Goal: Information Seeking & Learning: Learn about a topic

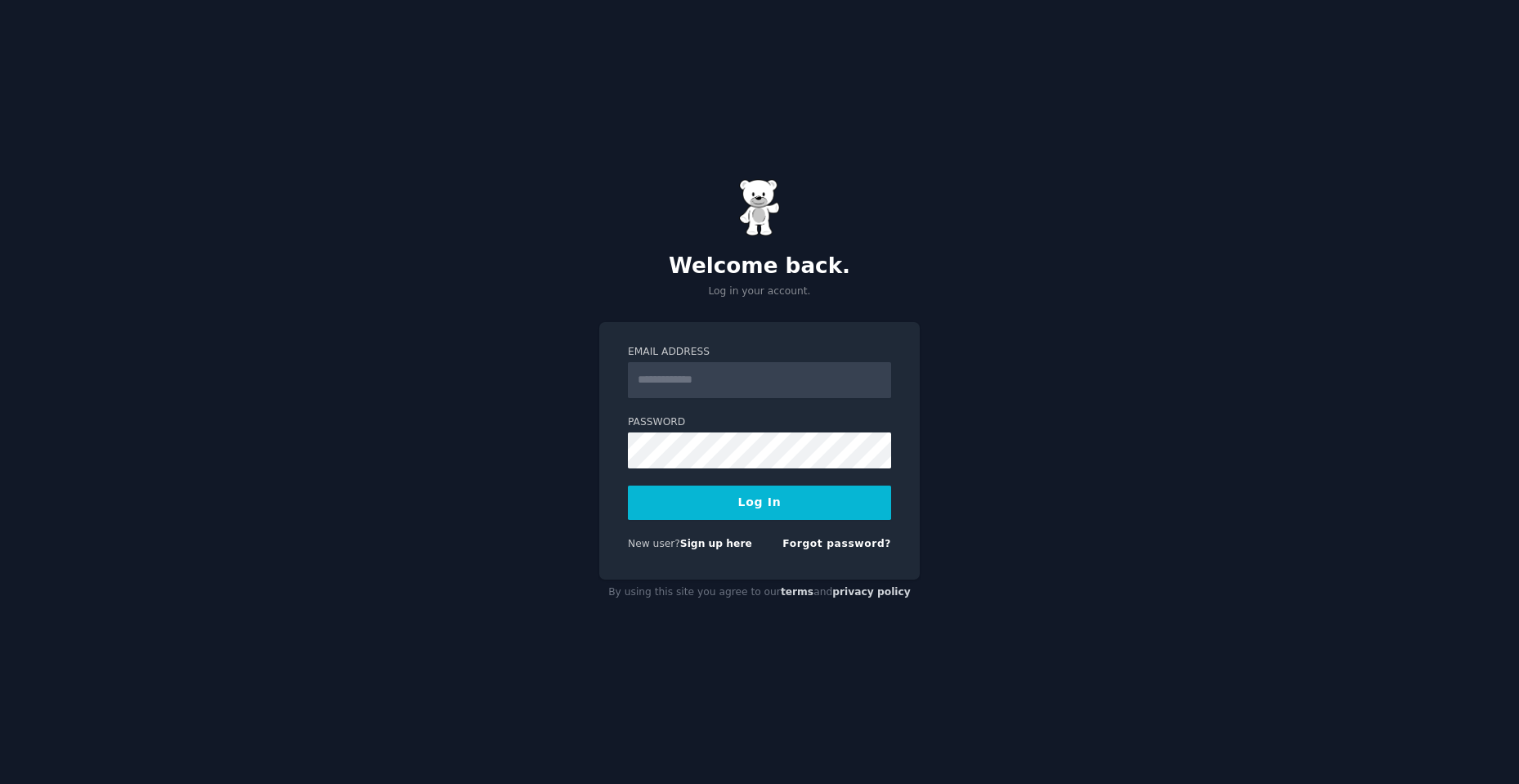
click at [730, 372] on input "Email Address" at bounding box center [759, 380] width 263 height 36
click at [666, 404] on form "Email Address Password Log In New user? Sign up here Forgot password?" at bounding box center [759, 451] width 263 height 212
click at [703, 544] on link "Sign up here" at bounding box center [715, 543] width 72 height 12
type input "**********"
click at [755, 498] on button "Log In" at bounding box center [759, 502] width 263 height 34
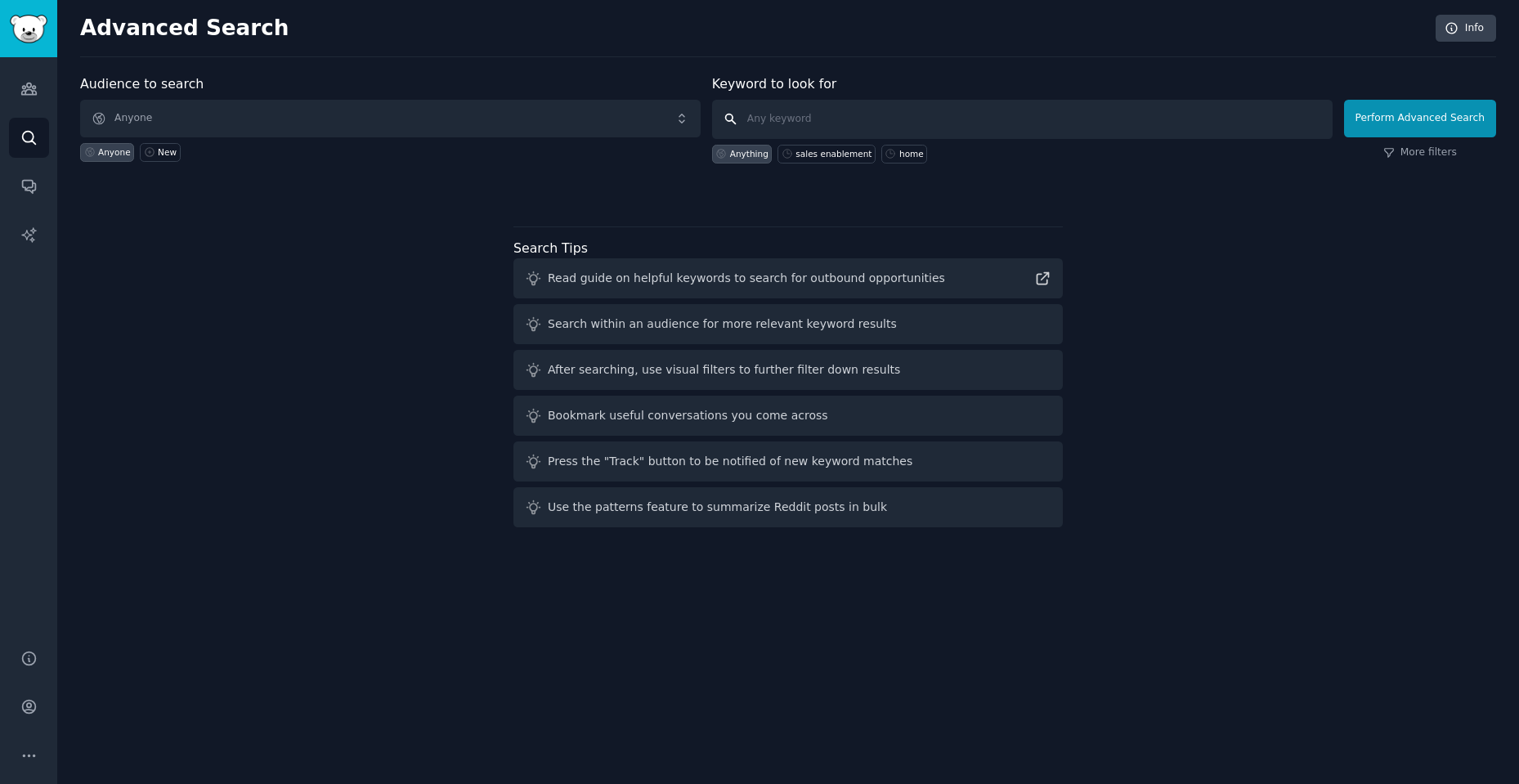
click at [757, 115] on input "text" at bounding box center [1022, 120] width 621 height 39
type input "low carb"
click at [754, 144] on div "Anything" at bounding box center [742, 153] width 61 height 19
click at [788, 120] on input "text" at bounding box center [1022, 120] width 621 height 39
type input "low carb"
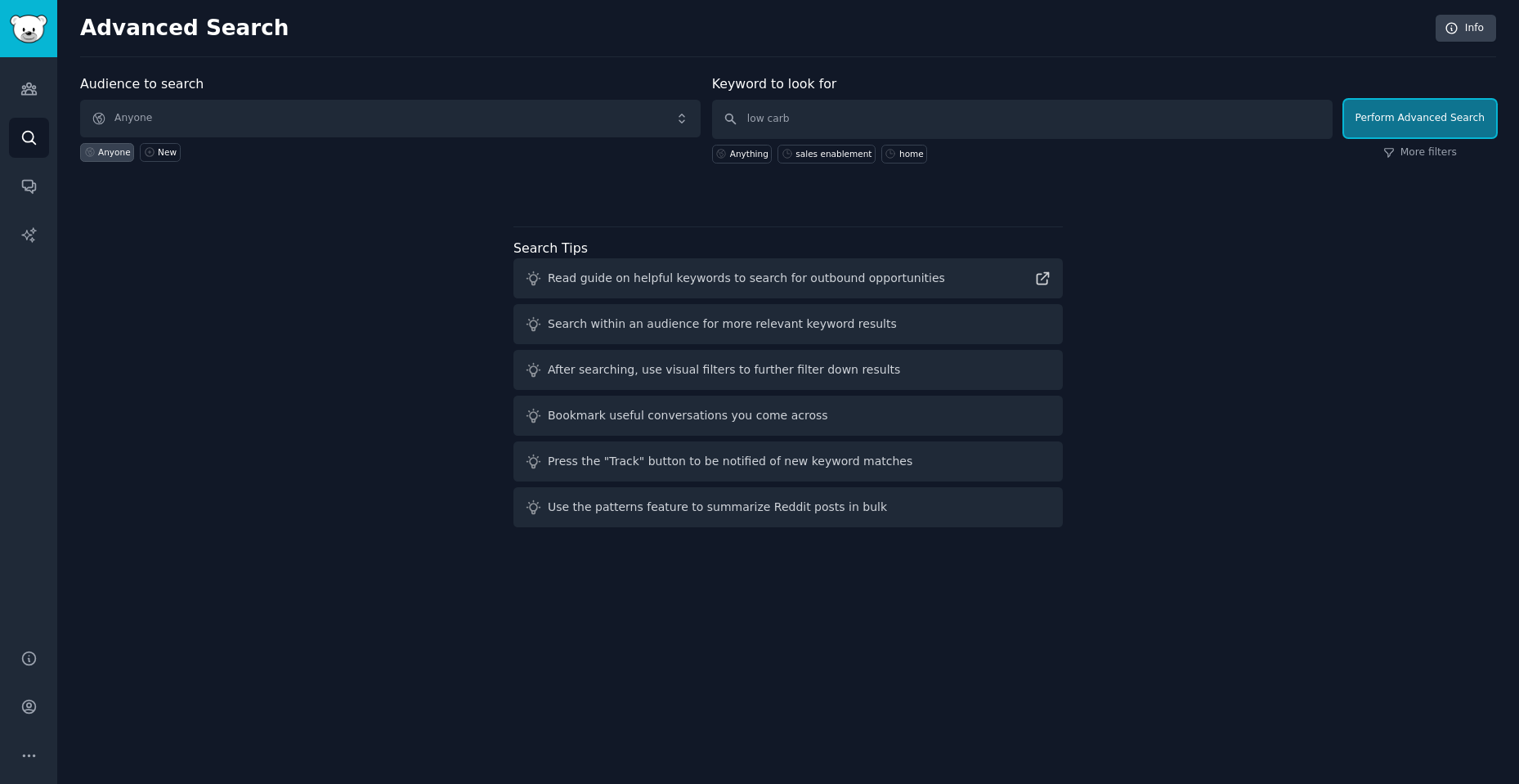
click at [1465, 115] on button "Perform Advanced Search" at bounding box center [1420, 119] width 152 height 37
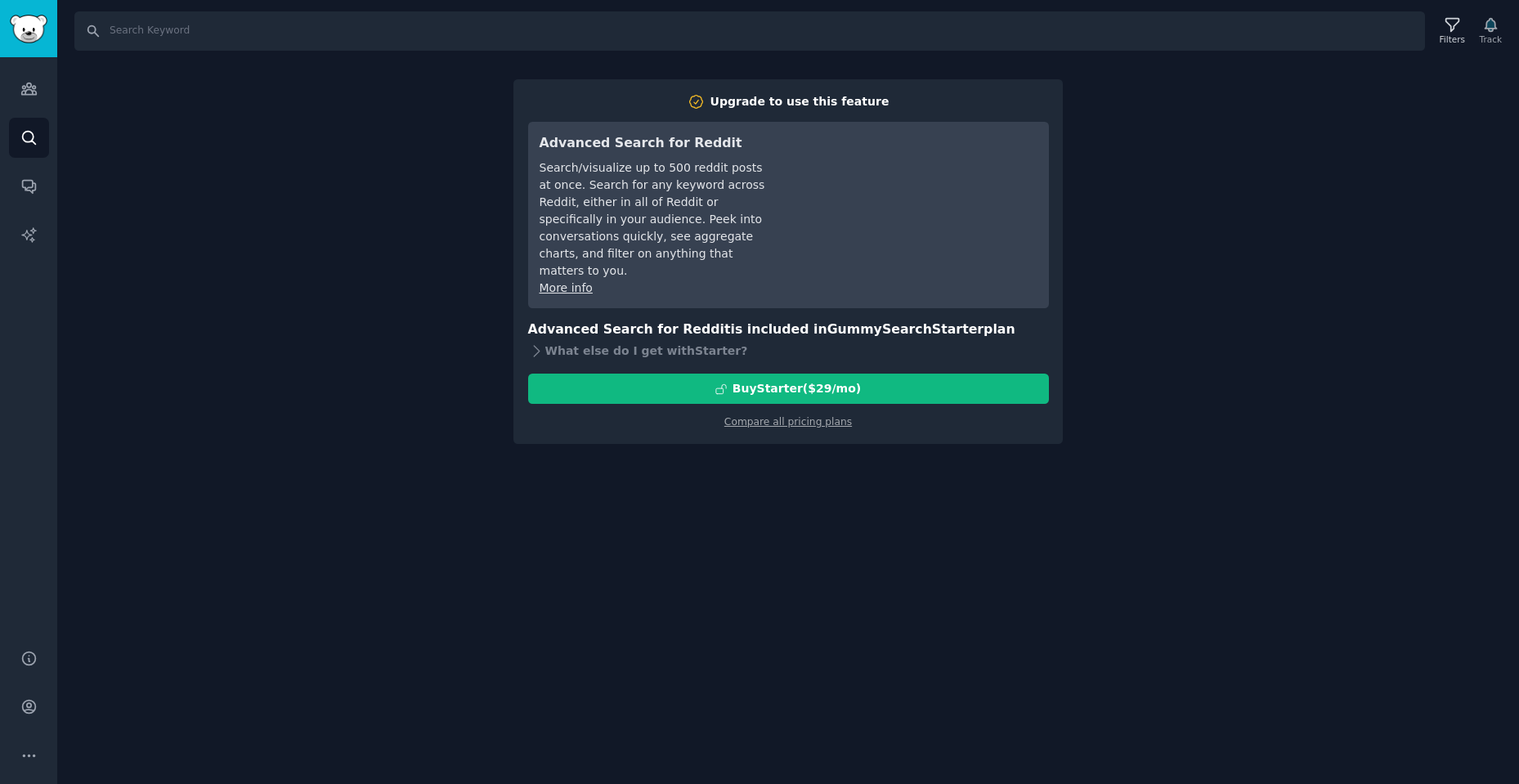
click at [778, 404] on div "Compare all pricing plans" at bounding box center [788, 417] width 521 height 26
click at [773, 416] on link "Compare all pricing plans" at bounding box center [788, 421] width 128 height 12
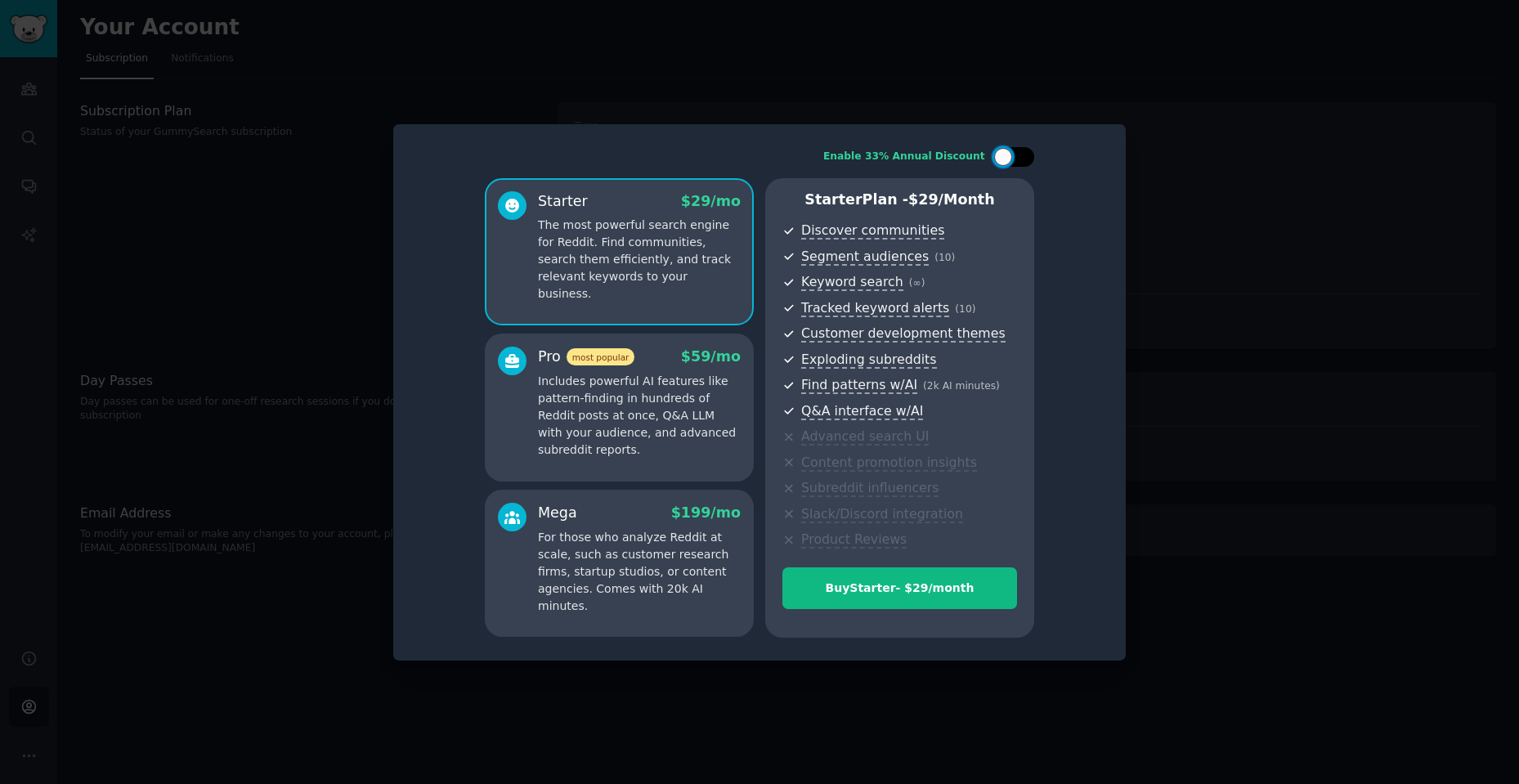
click at [1011, 156] on div at bounding box center [1003, 157] width 18 height 18
click at [1001, 154] on icon at bounding box center [1004, 157] width 9 height 9
checkbox input "false"
click at [1152, 171] on div at bounding box center [759, 392] width 1519 height 784
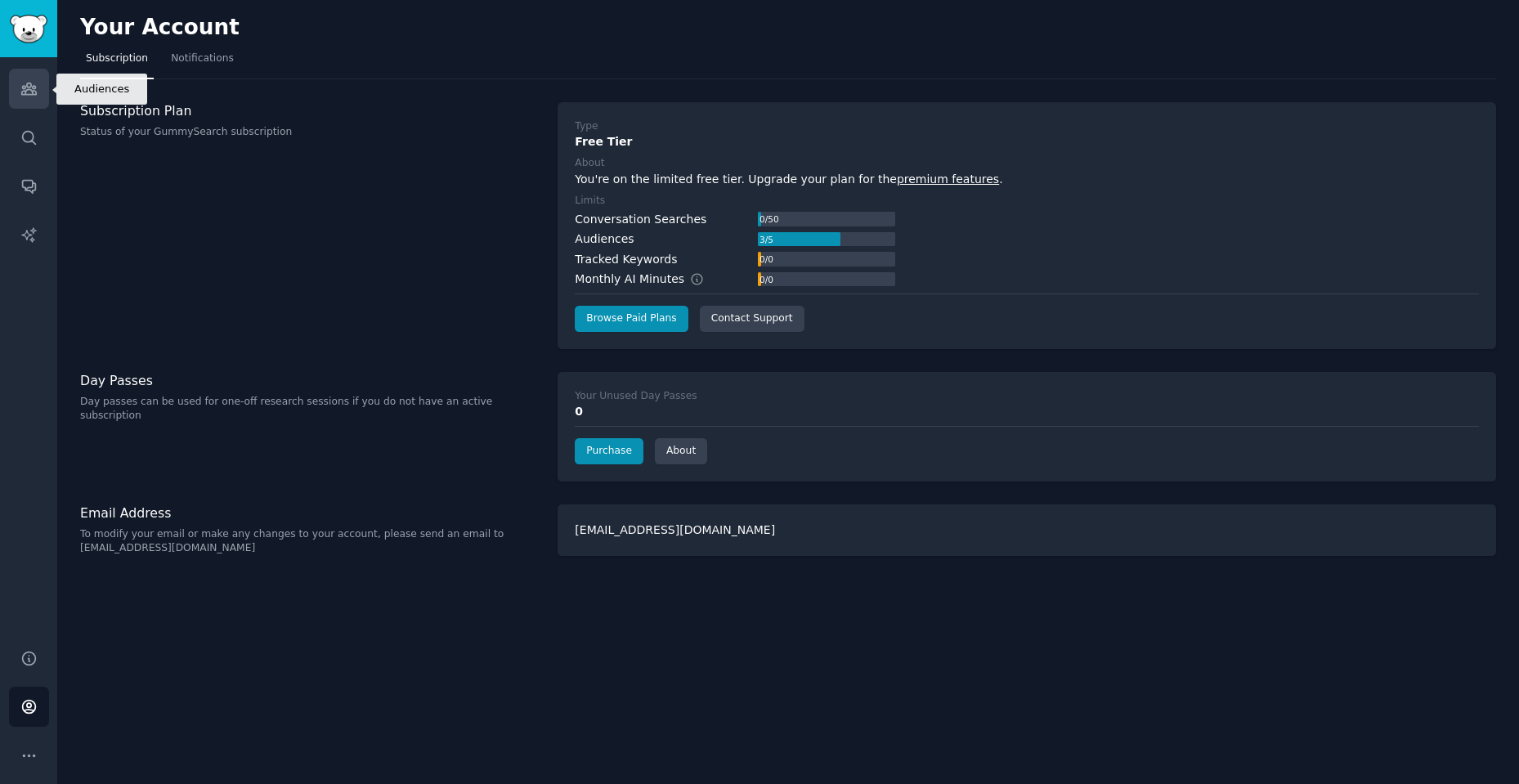
click at [24, 84] on icon "Sidebar" at bounding box center [29, 88] width 17 height 17
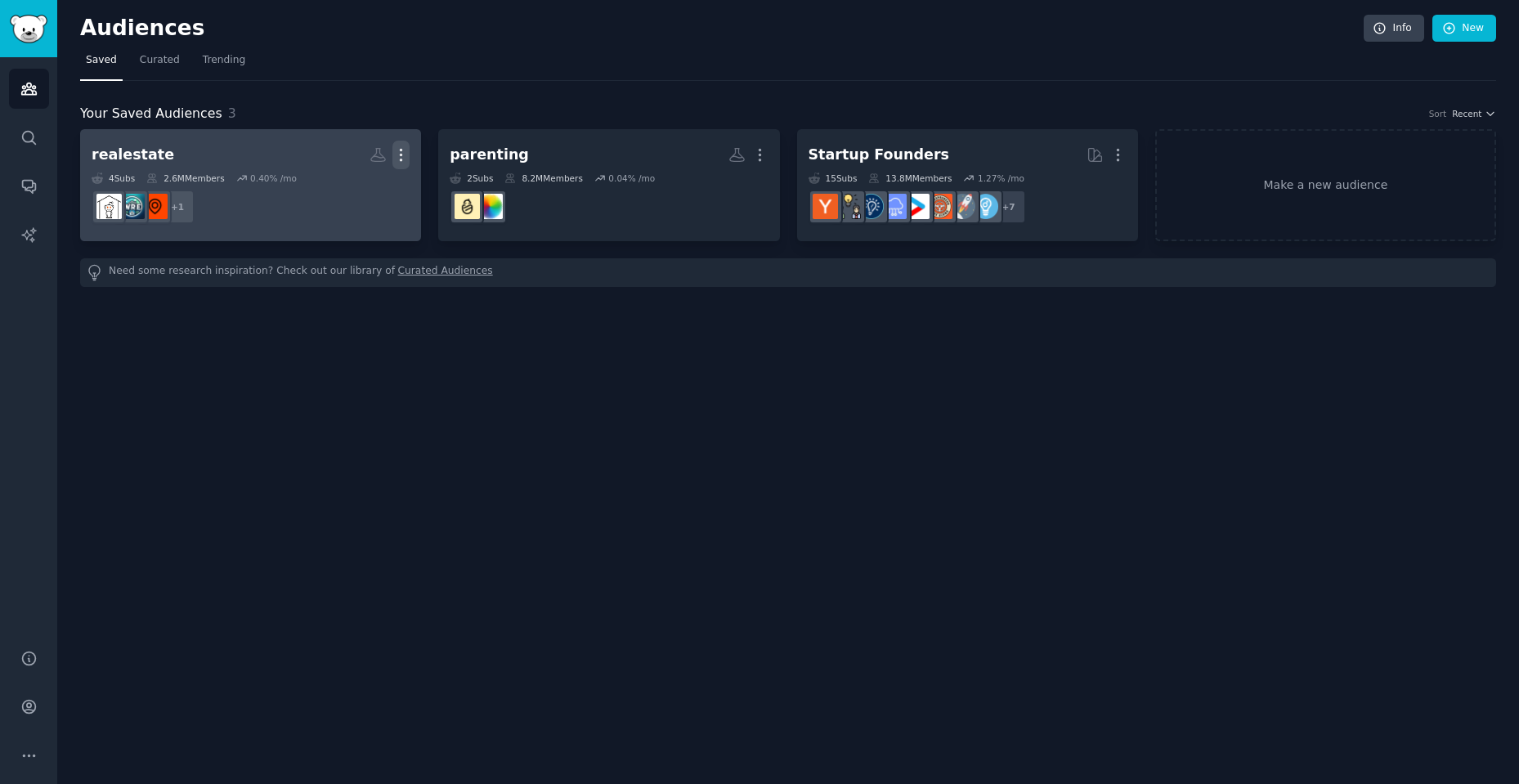
click at [403, 155] on icon "button" at bounding box center [400, 154] width 17 height 17
click at [362, 189] on p "Delete" at bounding box center [356, 189] width 37 height 17
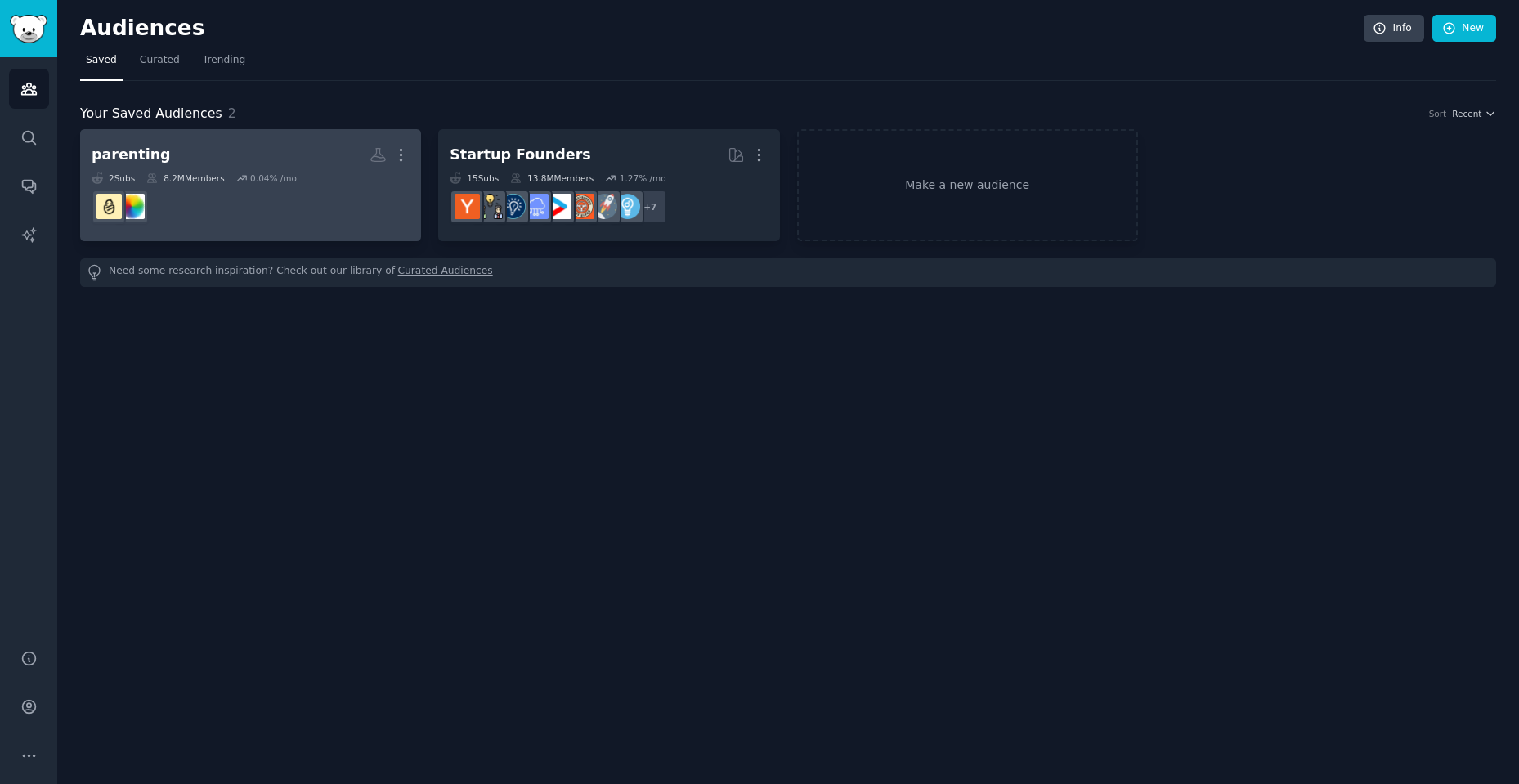
click at [230, 142] on h2 "parenting More" at bounding box center [251, 155] width 318 height 29
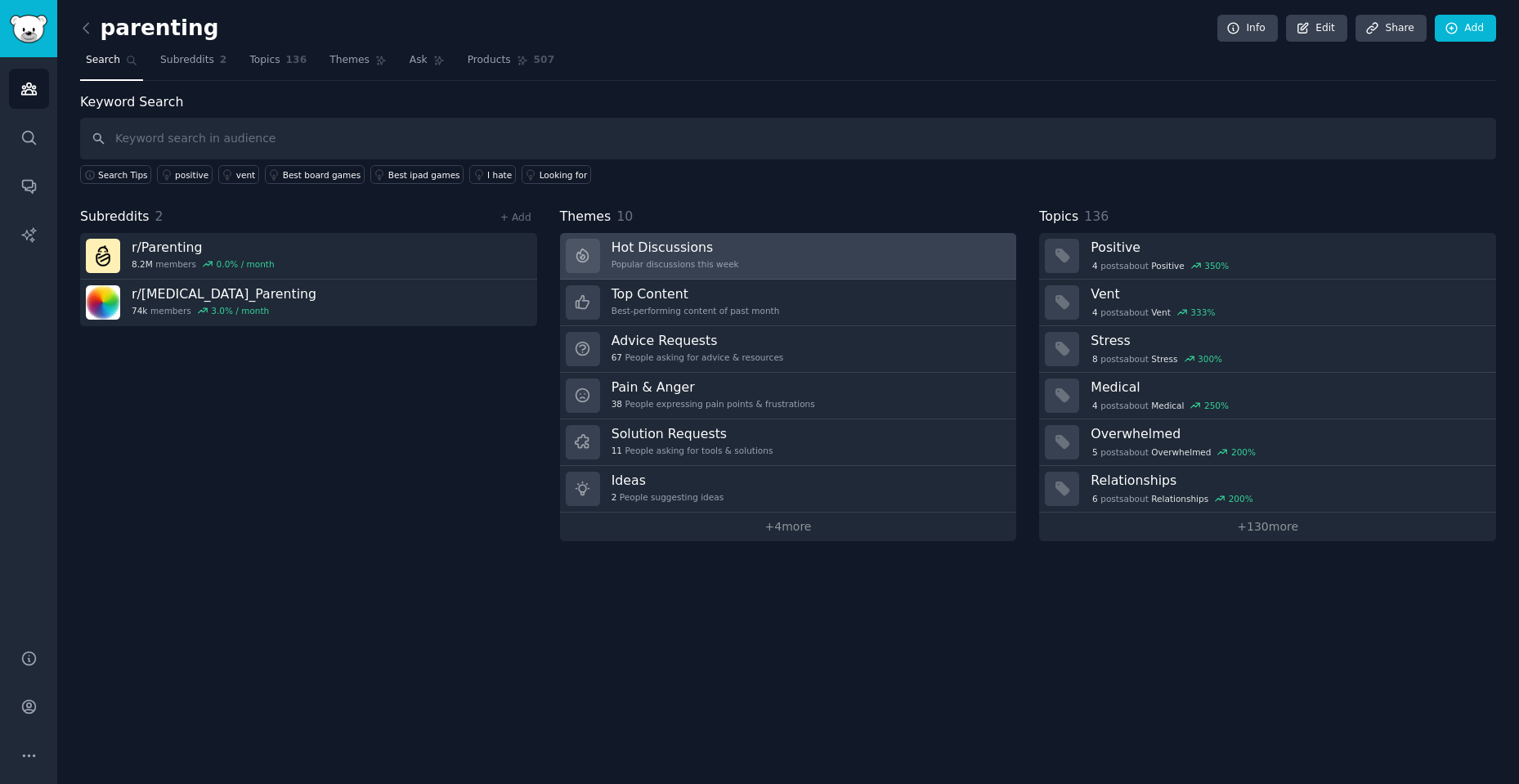
click at [685, 265] on div "Popular discussions this week" at bounding box center [675, 264] width 128 height 12
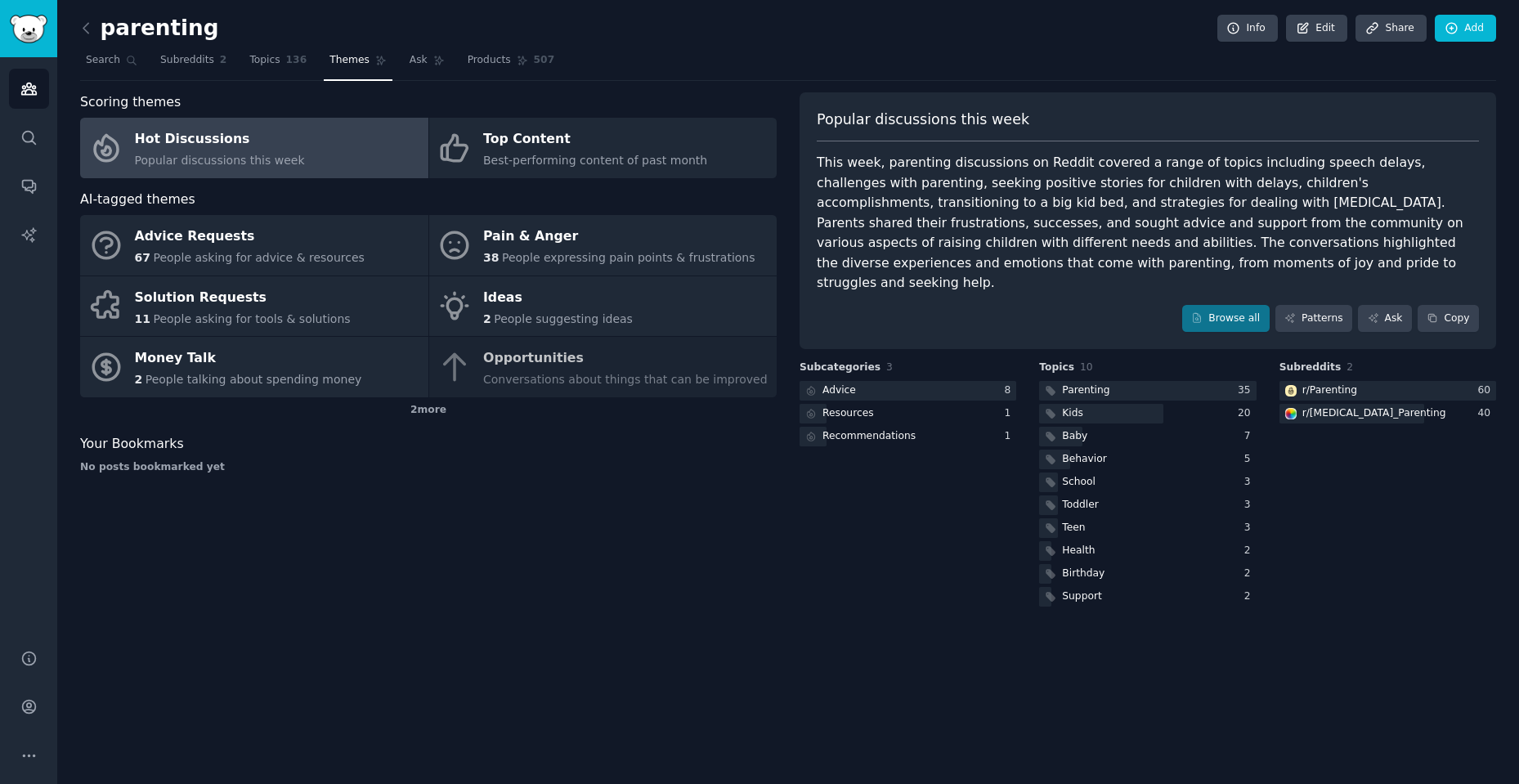
click at [582, 377] on div "Advice Requests 67 People asking for advice & resources Pain & Anger 38 People …" at bounding box center [428, 306] width 697 height 182
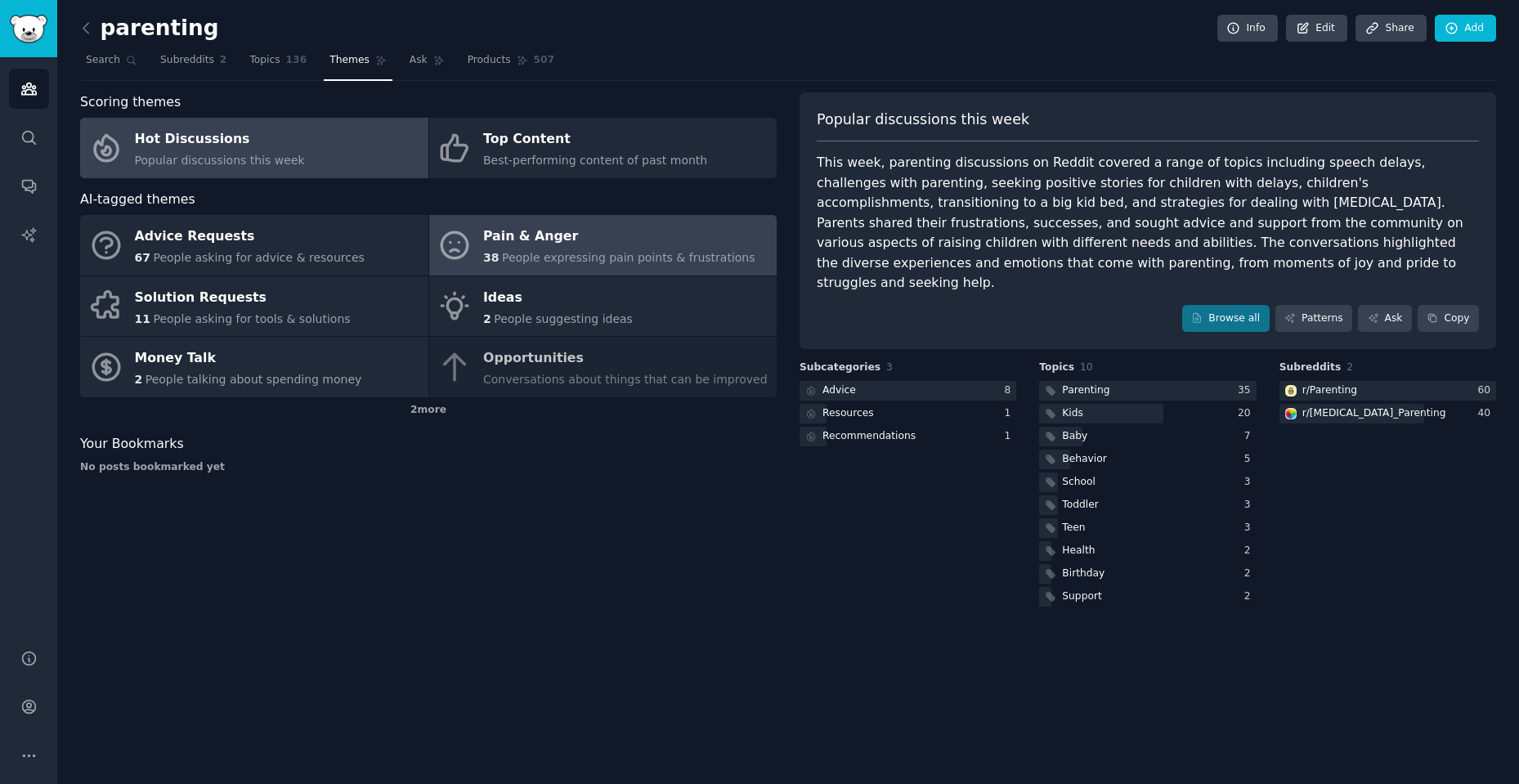
click at [541, 272] on link "Pain & Anger 38 People expressing pain points & frustrations" at bounding box center [603, 245] width 348 height 61
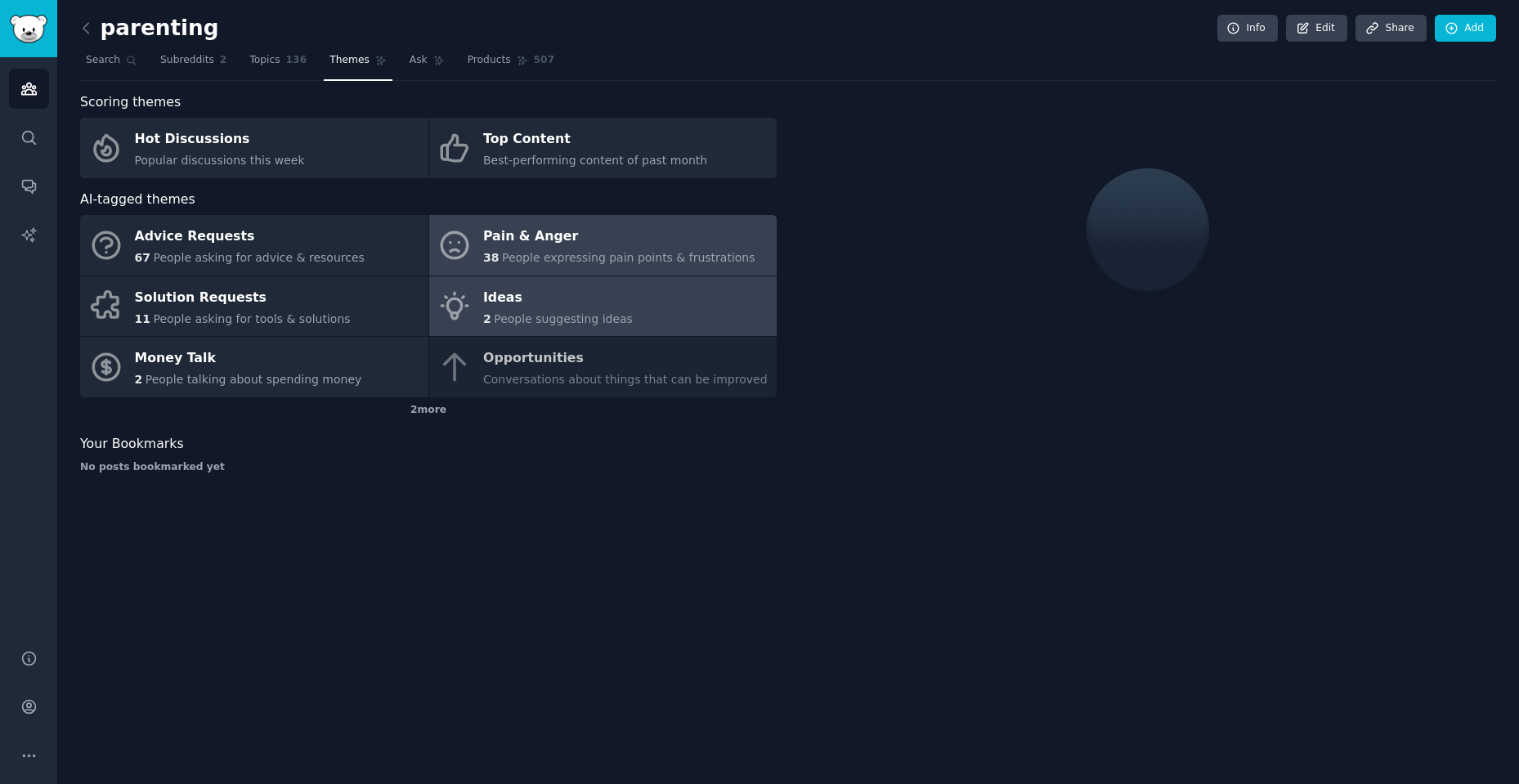
click at [541, 303] on div "Ideas" at bounding box center [558, 297] width 150 height 26
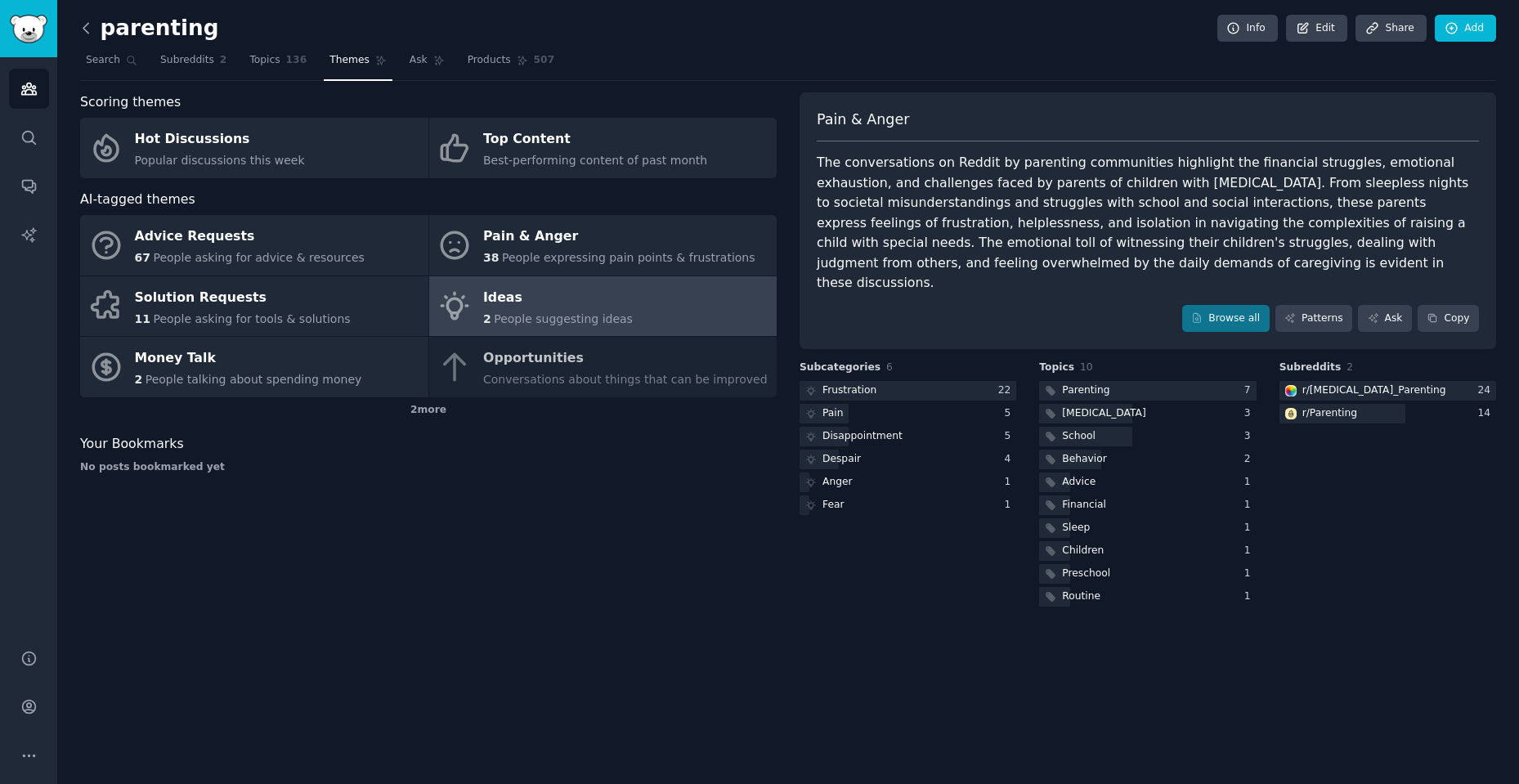
click at [88, 22] on icon at bounding box center [86, 28] width 17 height 17
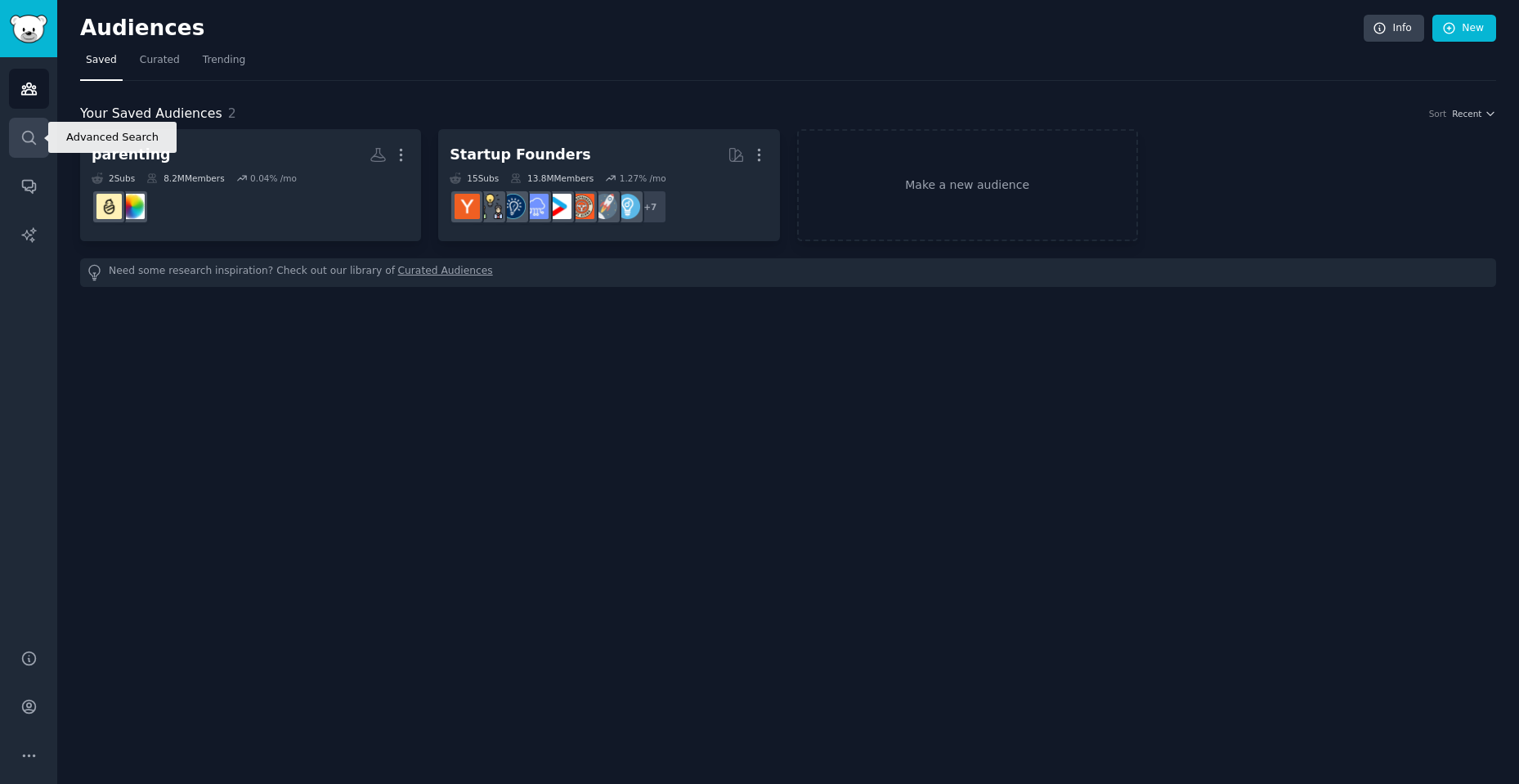
click at [33, 132] on icon "Sidebar" at bounding box center [29, 137] width 17 height 17
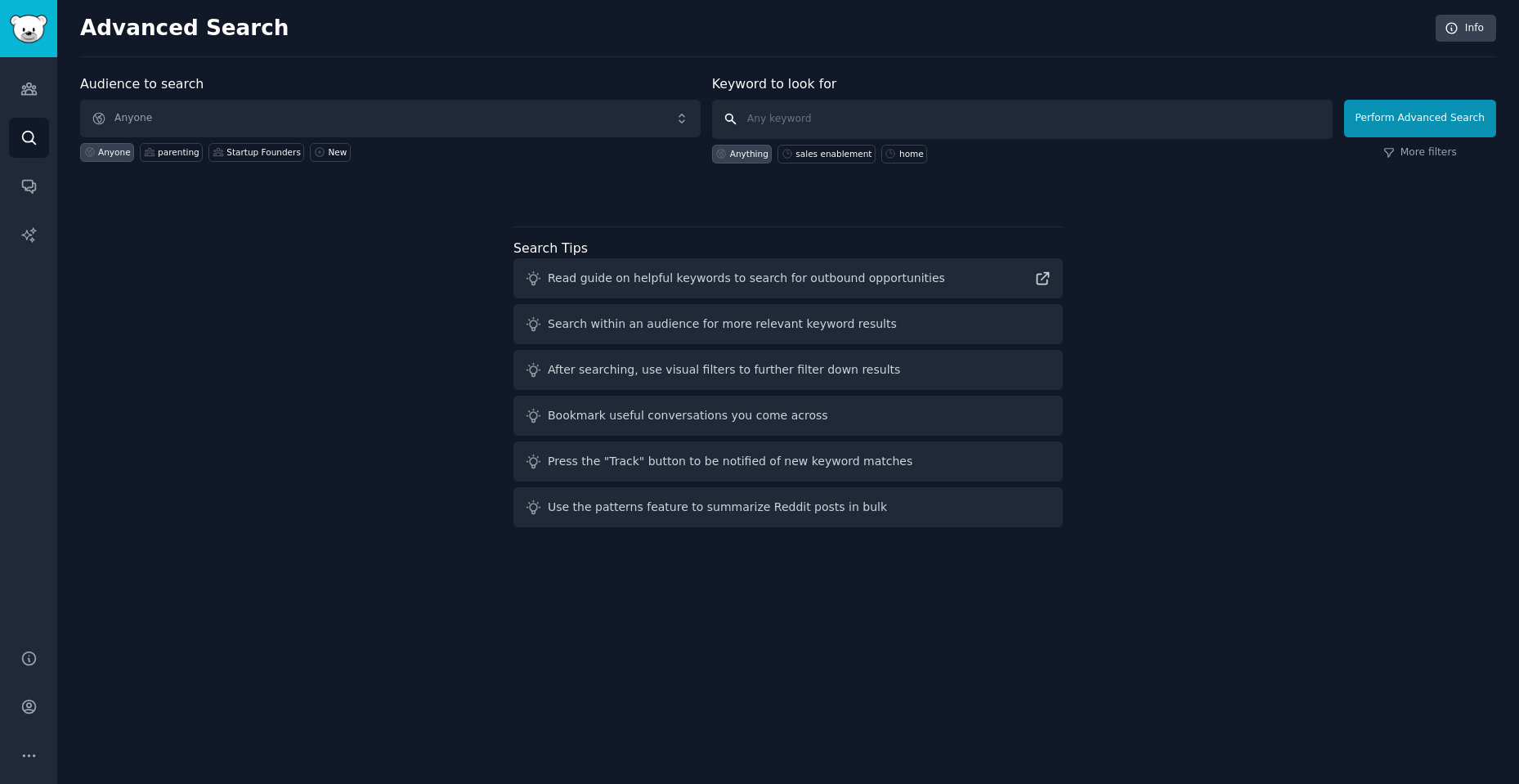
click at [771, 117] on input "text" at bounding box center [1022, 120] width 621 height 39
type input "activities near me"
click at [1429, 111] on button "Perform Advanced Search" at bounding box center [1420, 119] width 152 height 37
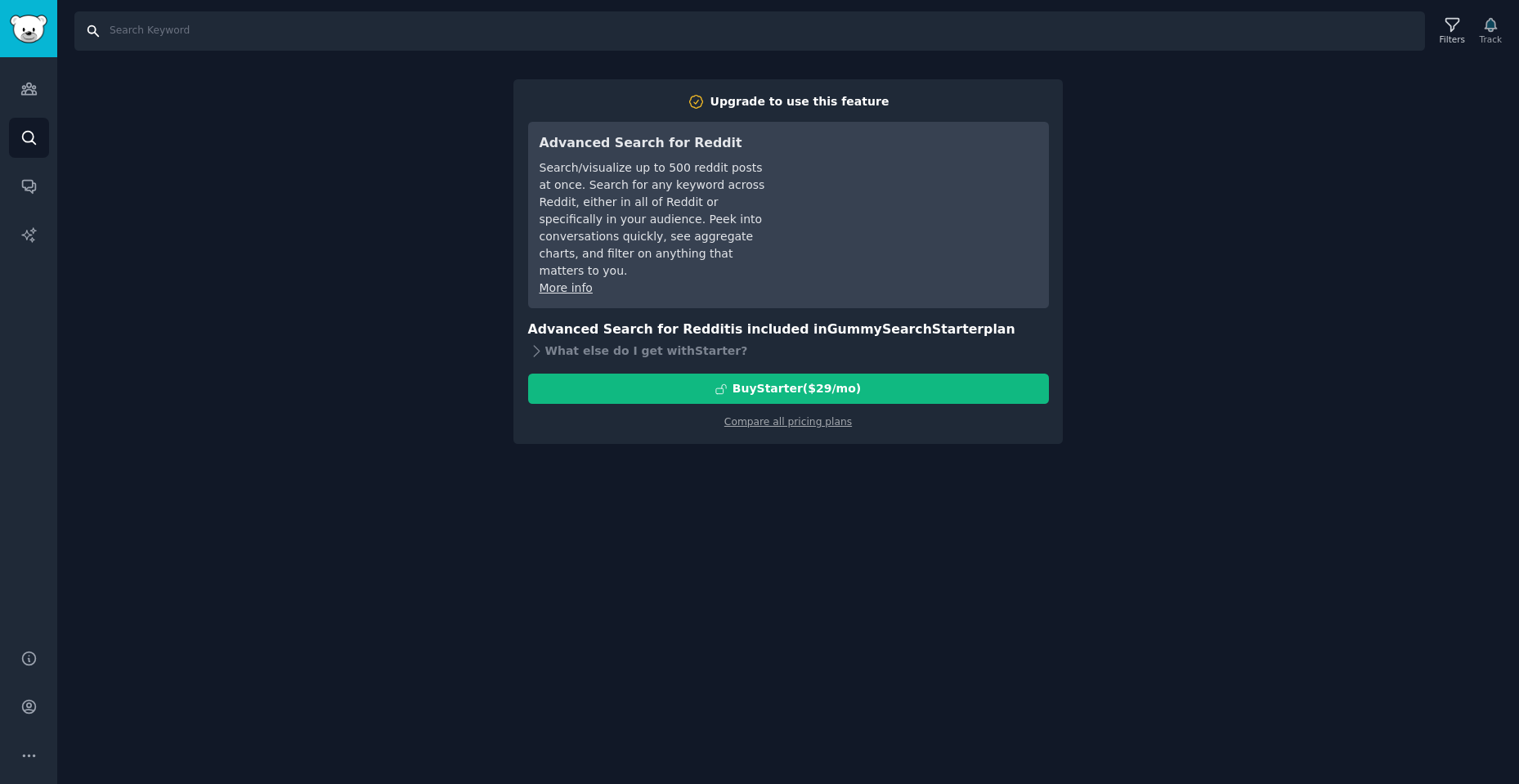
click at [169, 24] on input "Search" at bounding box center [749, 31] width 1350 height 39
type input "activities near me"
click at [1442, 31] on div "Filters" at bounding box center [1452, 31] width 43 height 34
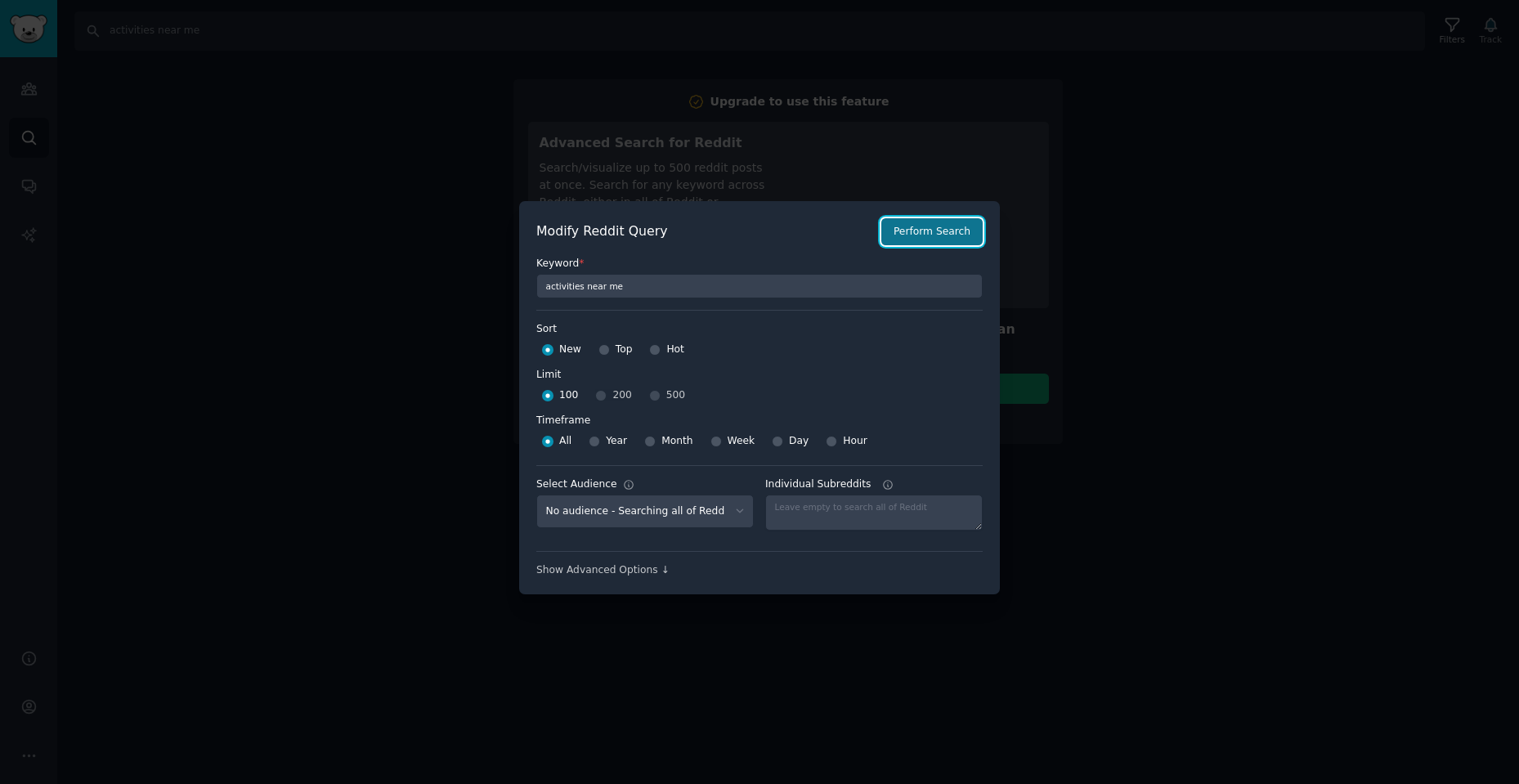
click at [928, 235] on button "Perform Search" at bounding box center [932, 232] width 102 height 28
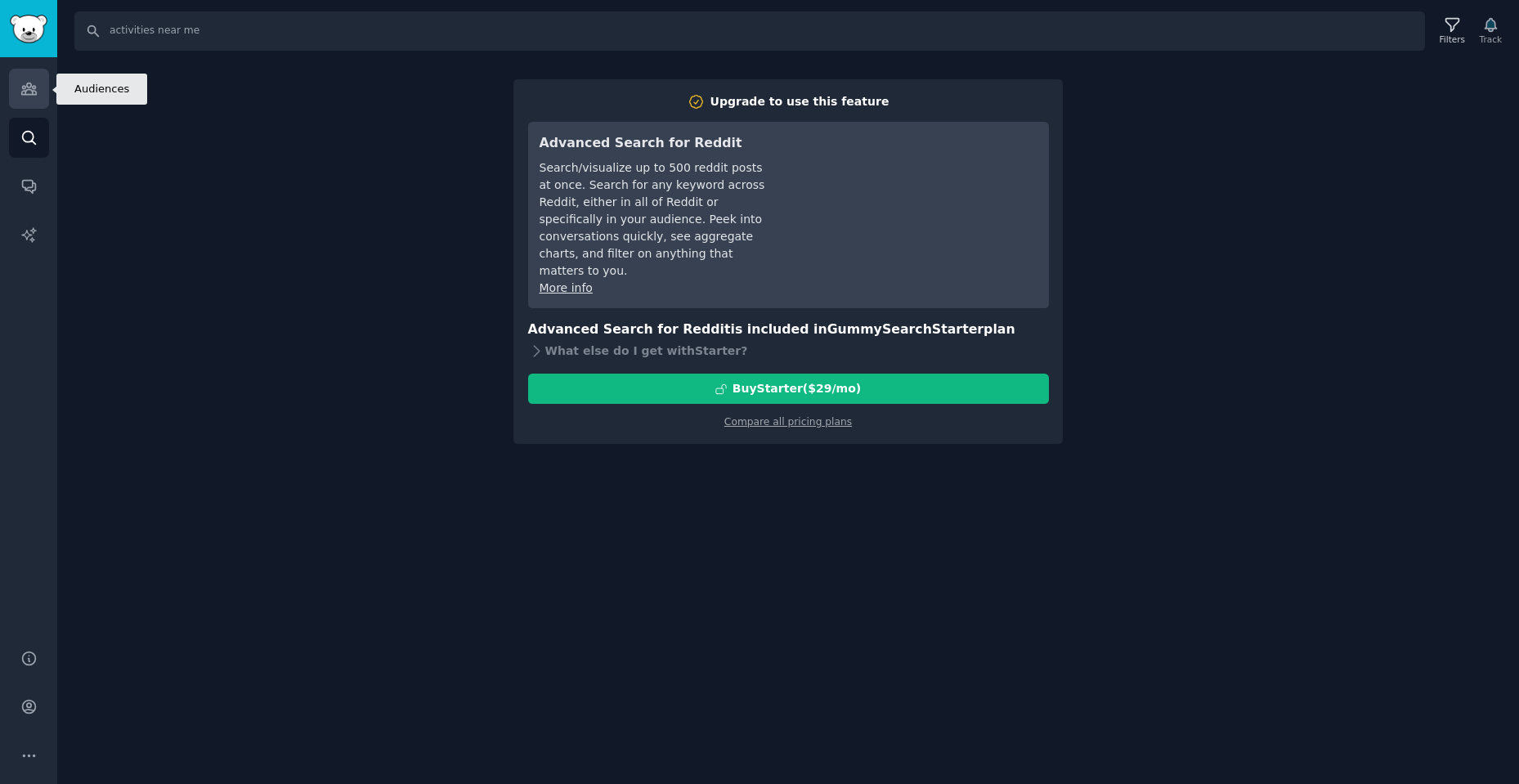
click at [37, 88] on icon "Sidebar" at bounding box center [29, 88] width 17 height 17
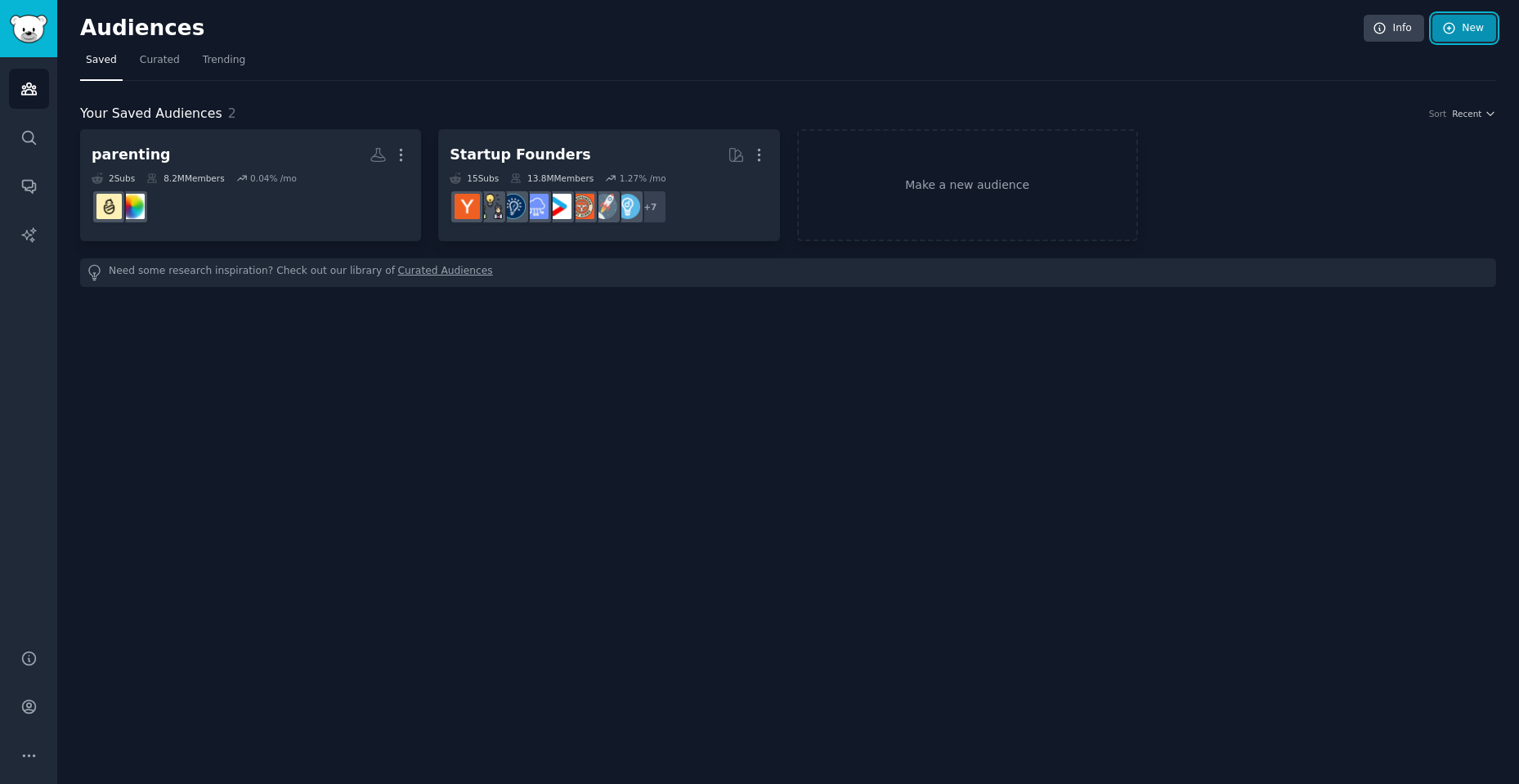
click at [1471, 20] on link "New" at bounding box center [1464, 28] width 63 height 28
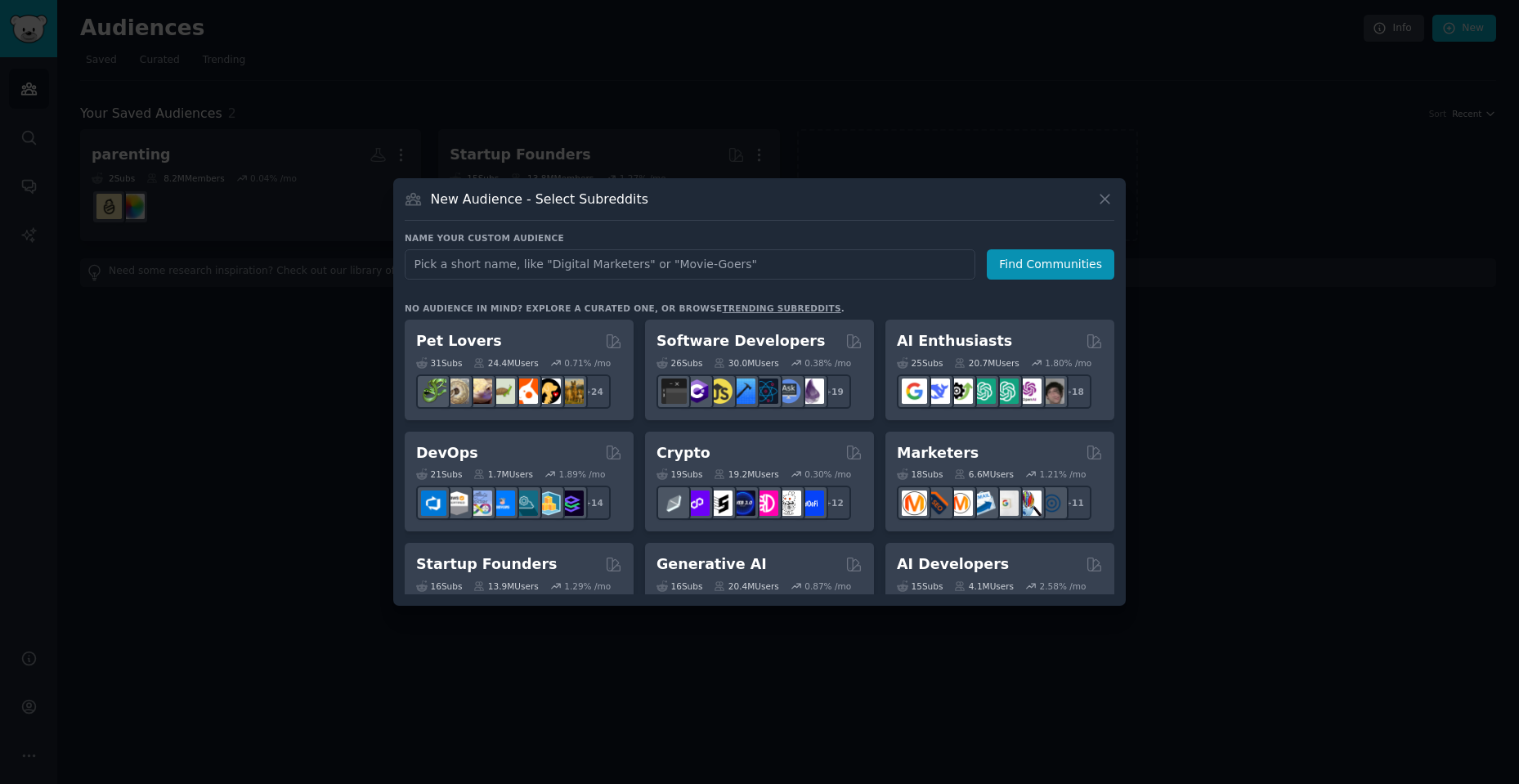
click at [690, 265] on input "text" at bounding box center [690, 265] width 571 height 30
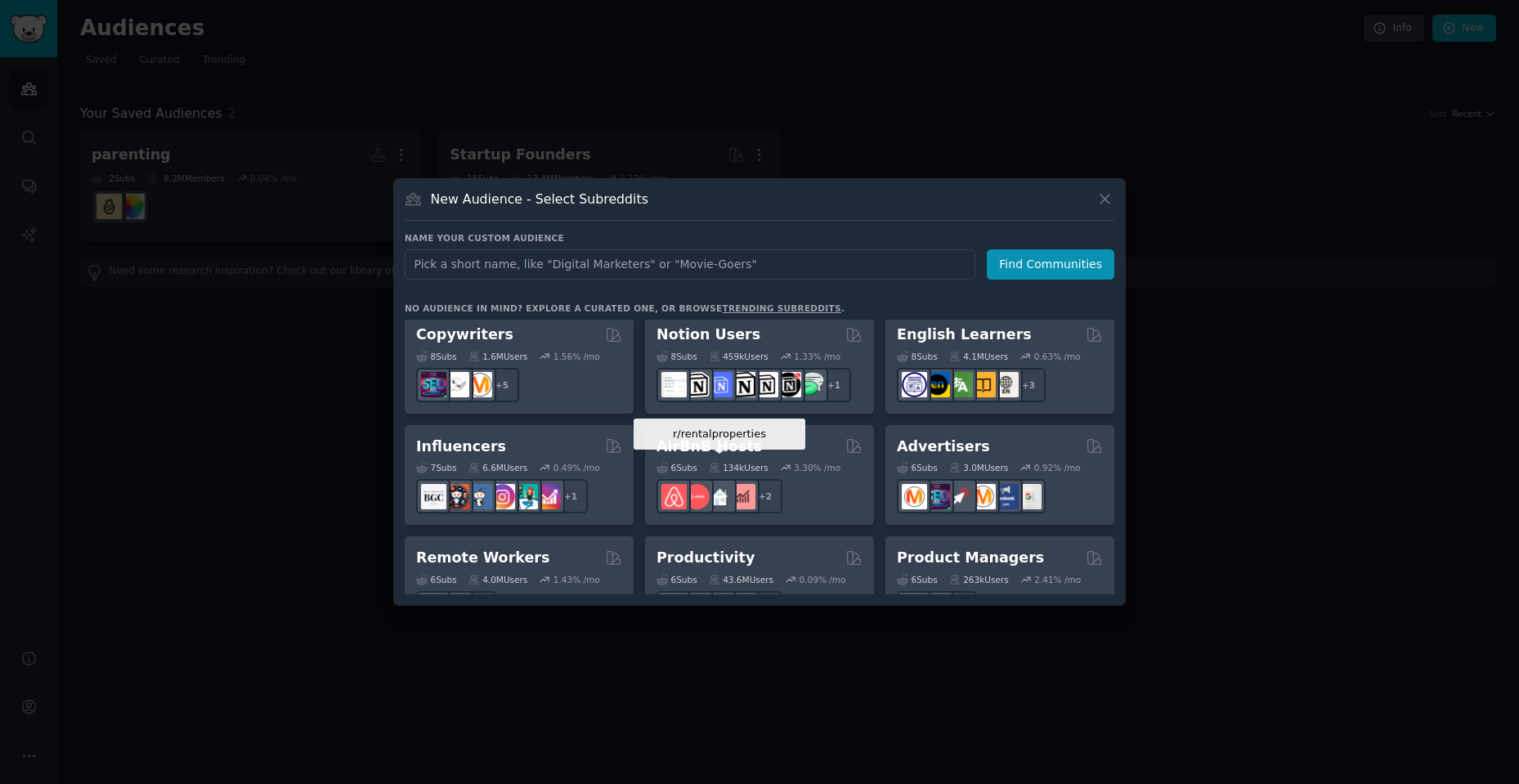
scroll to position [1276, 0]
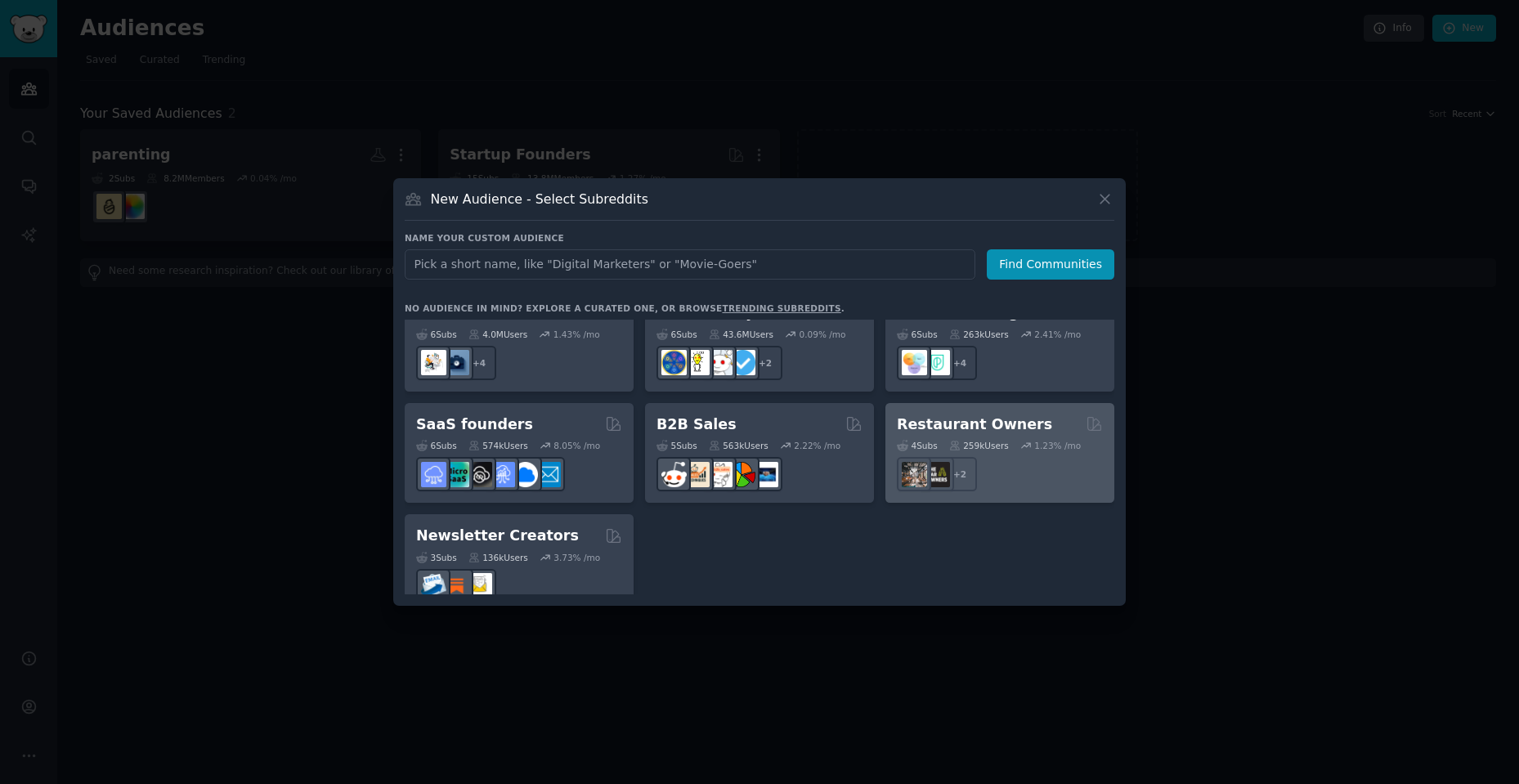
click at [957, 415] on h2 "Restaurant Owners" at bounding box center [974, 425] width 155 height 21
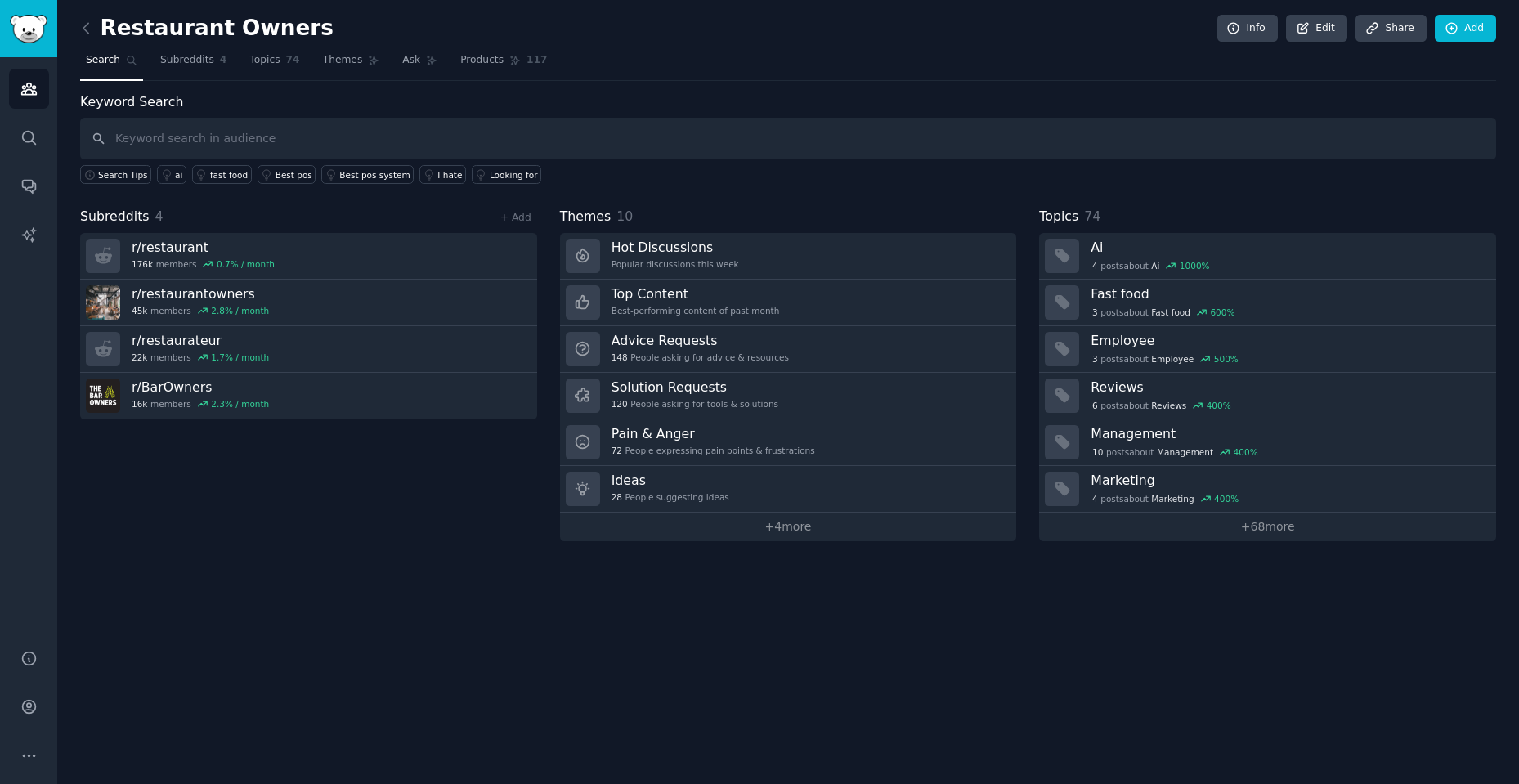
click at [360, 132] on input "text" at bounding box center [788, 138] width 1416 height 42
click at [1476, 18] on link "Add" at bounding box center [1465, 28] width 62 height 28
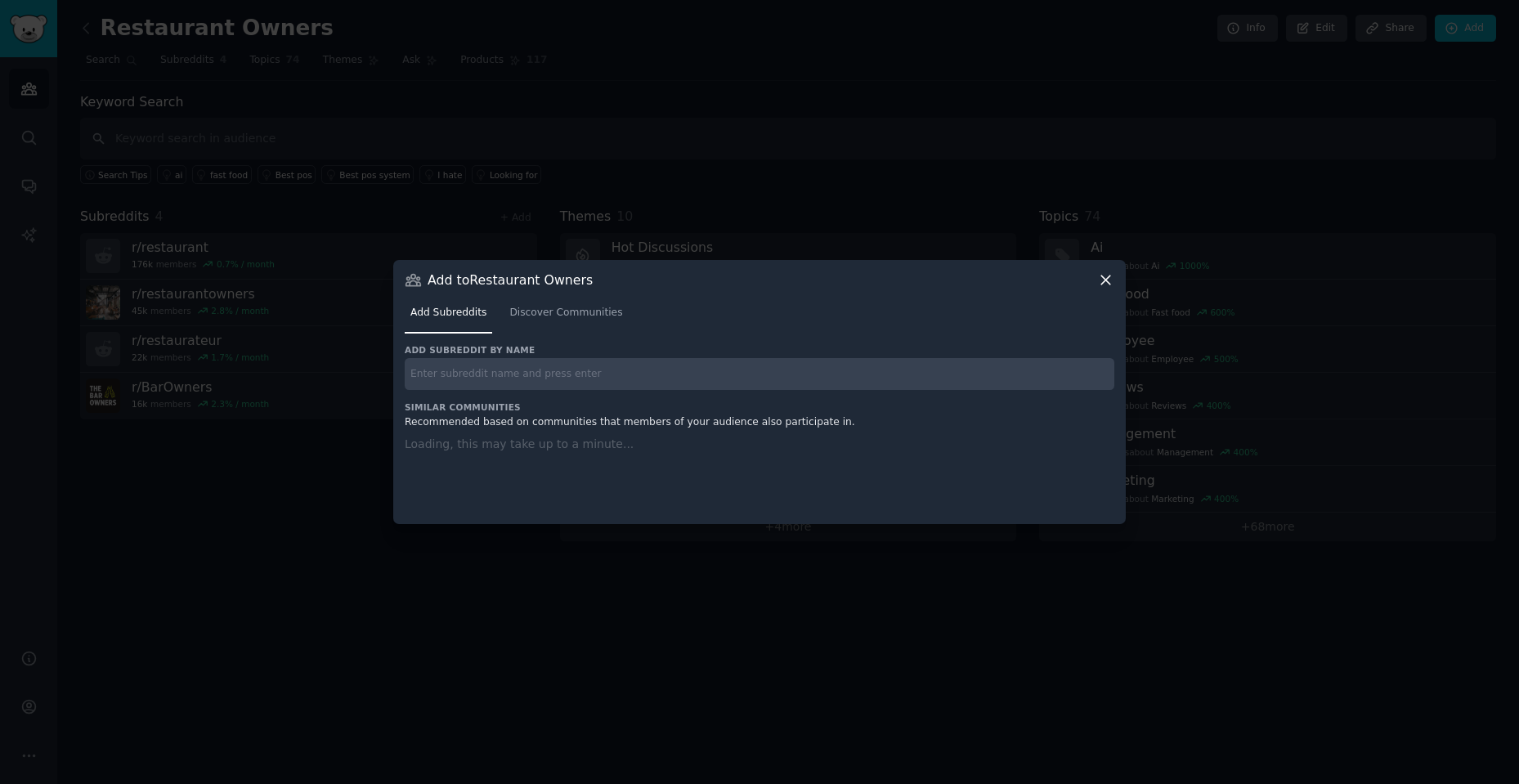
click at [1102, 276] on icon at bounding box center [1105, 280] width 9 height 9
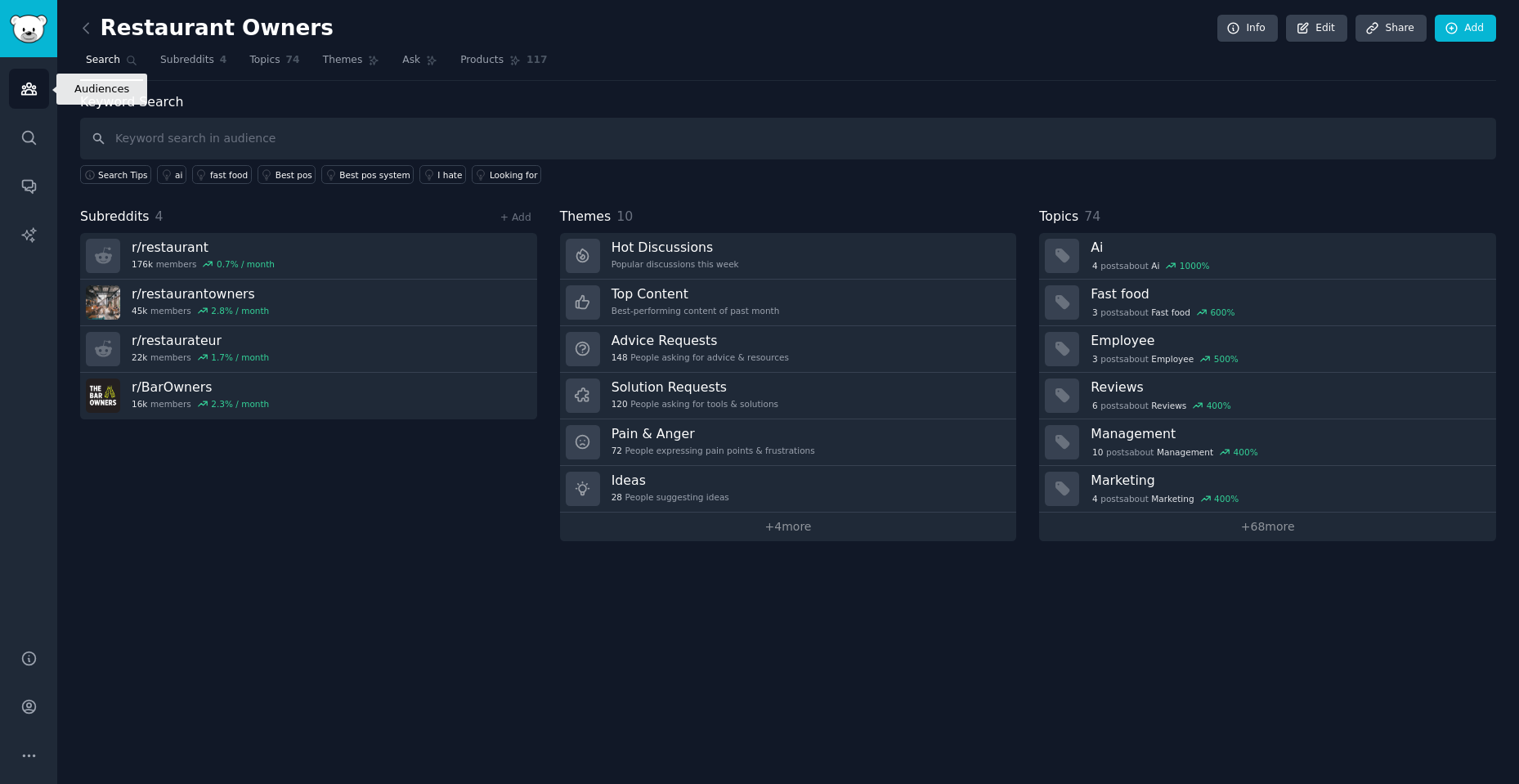
click at [18, 82] on link "Audiences" at bounding box center [29, 88] width 40 height 40
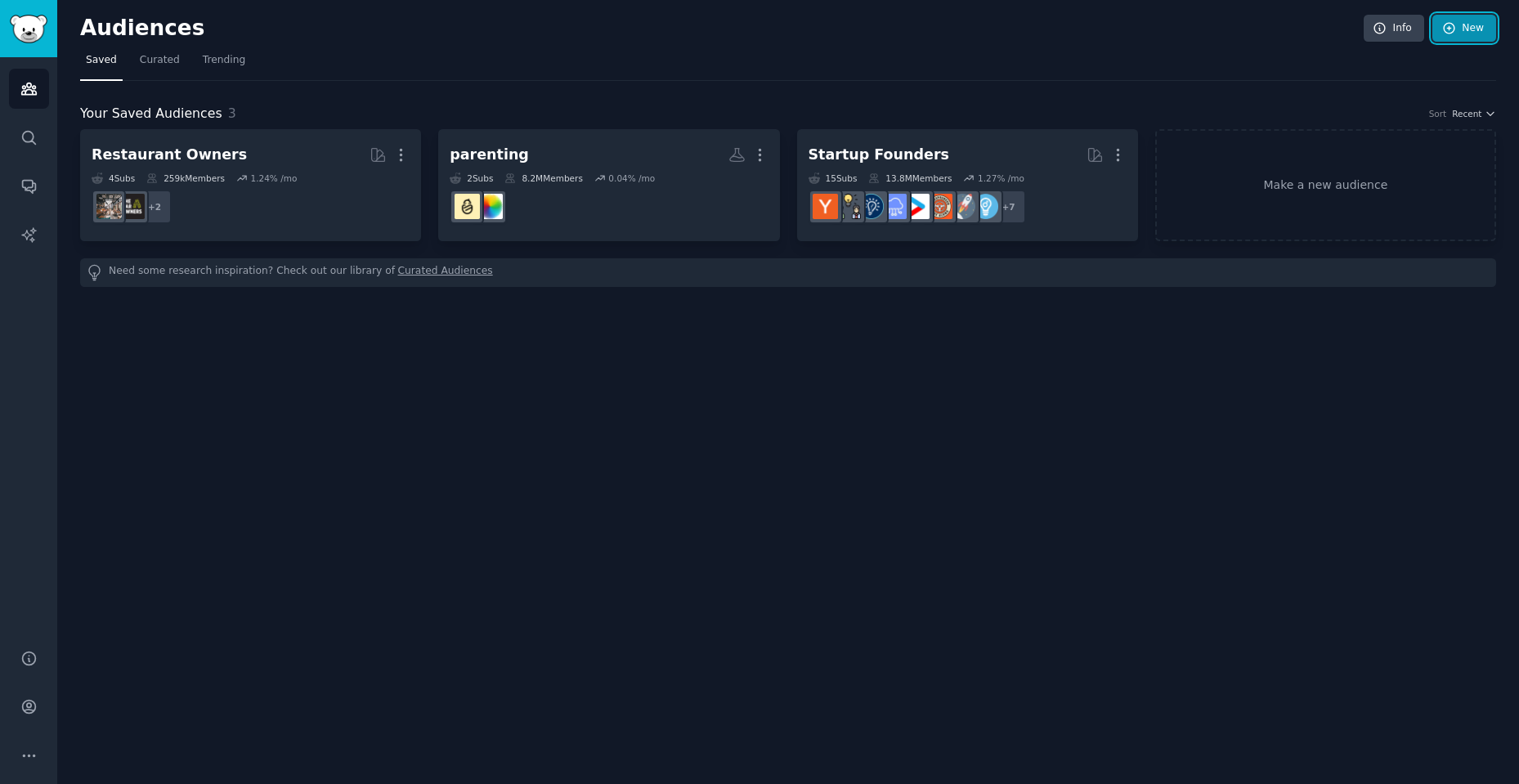
click at [1465, 28] on link "New" at bounding box center [1464, 28] width 63 height 28
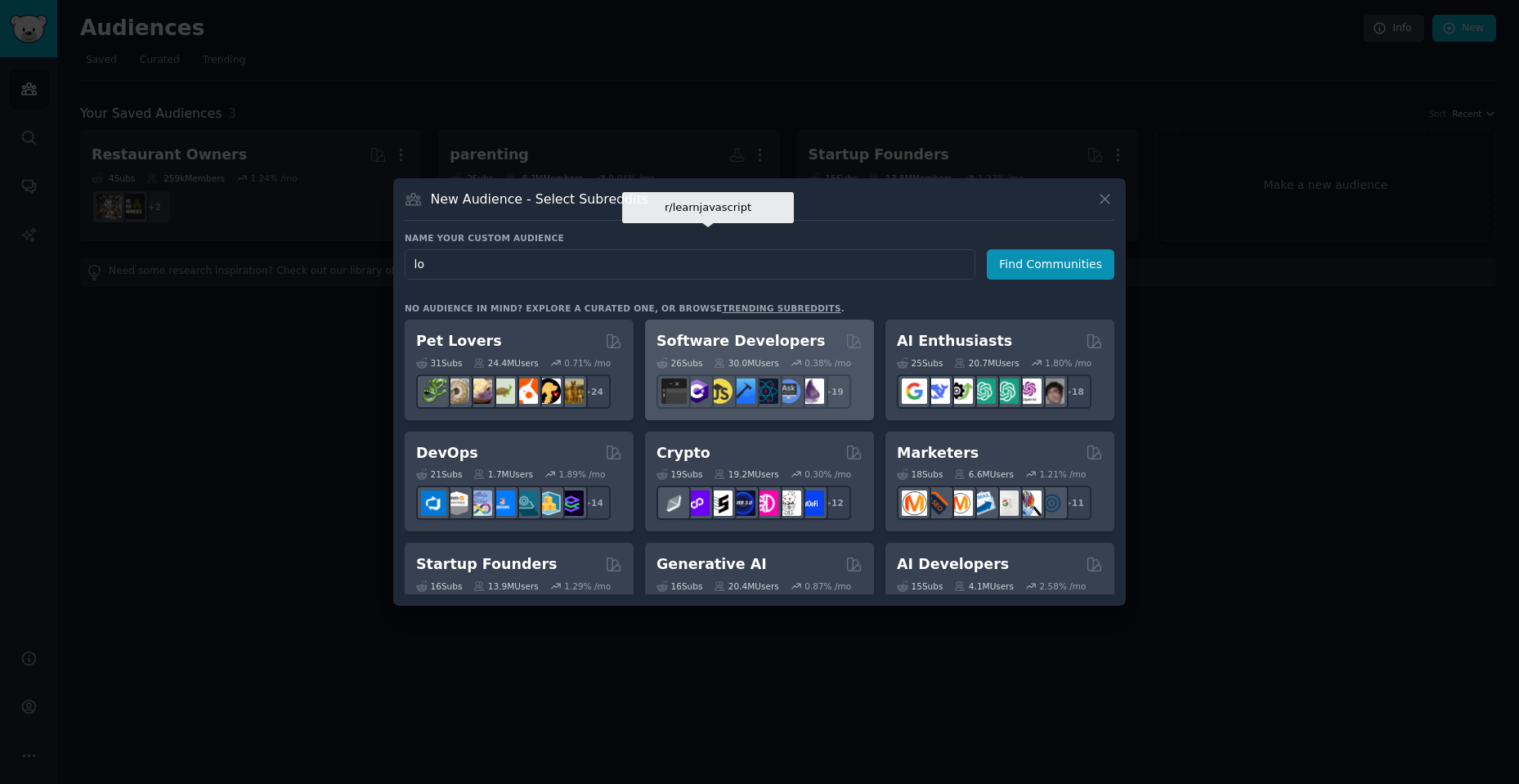
type input "l"
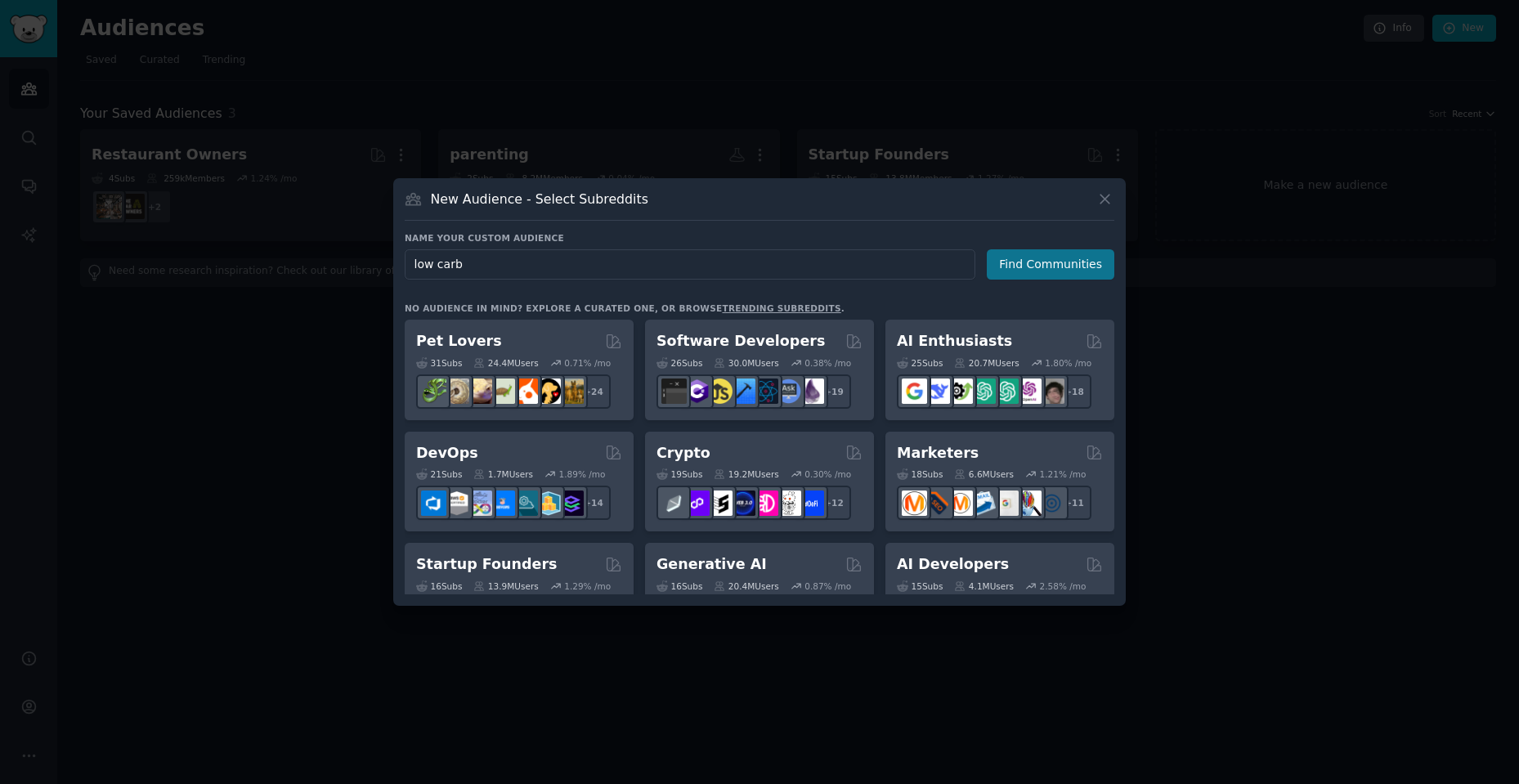
type input "low carb"
click at [1071, 272] on button "Find Communities" at bounding box center [1050, 265] width 128 height 30
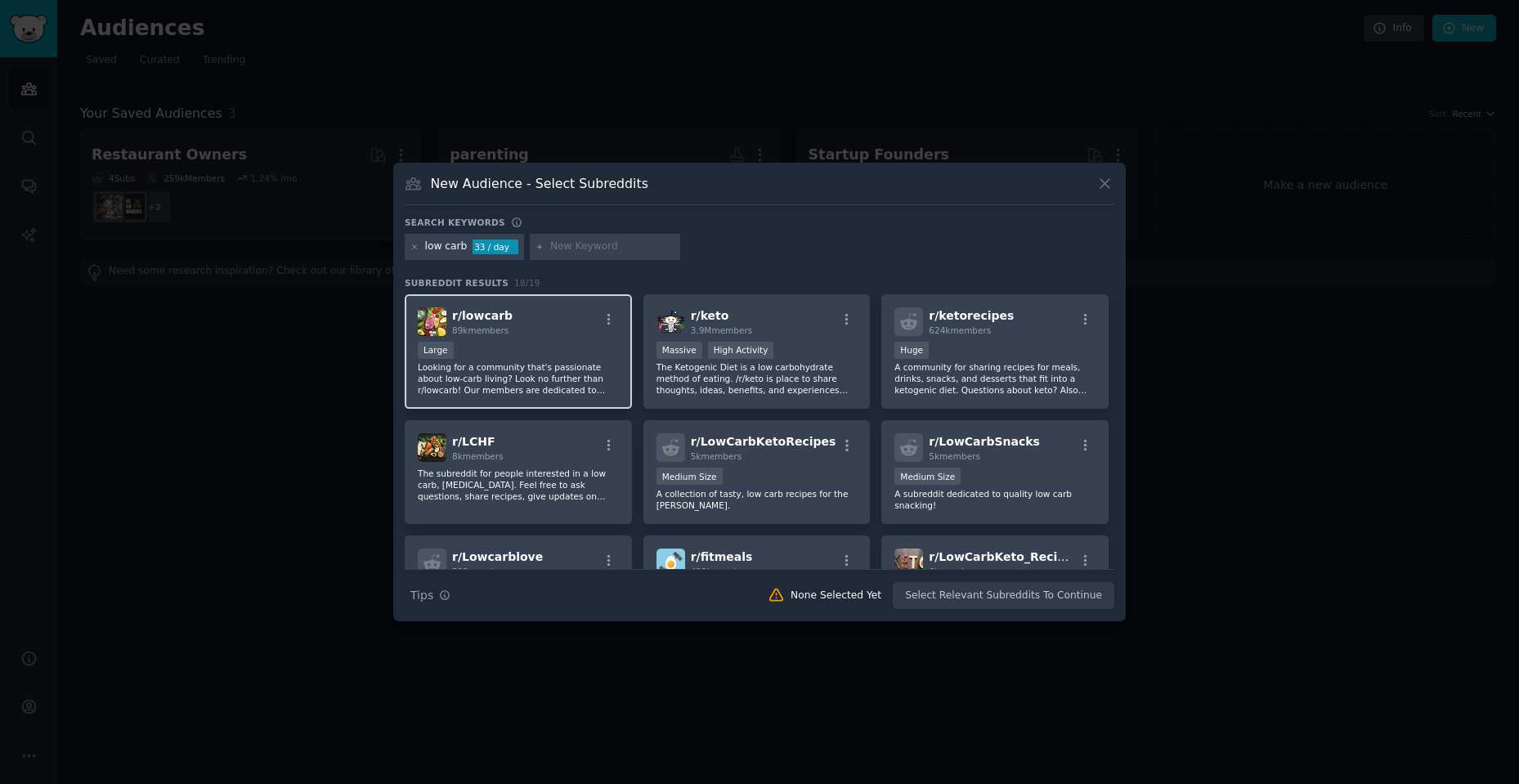
click at [541, 379] on p "Looking for a community that's passionate about low-carb living? Look no furthe…" at bounding box center [517, 378] width 201 height 34
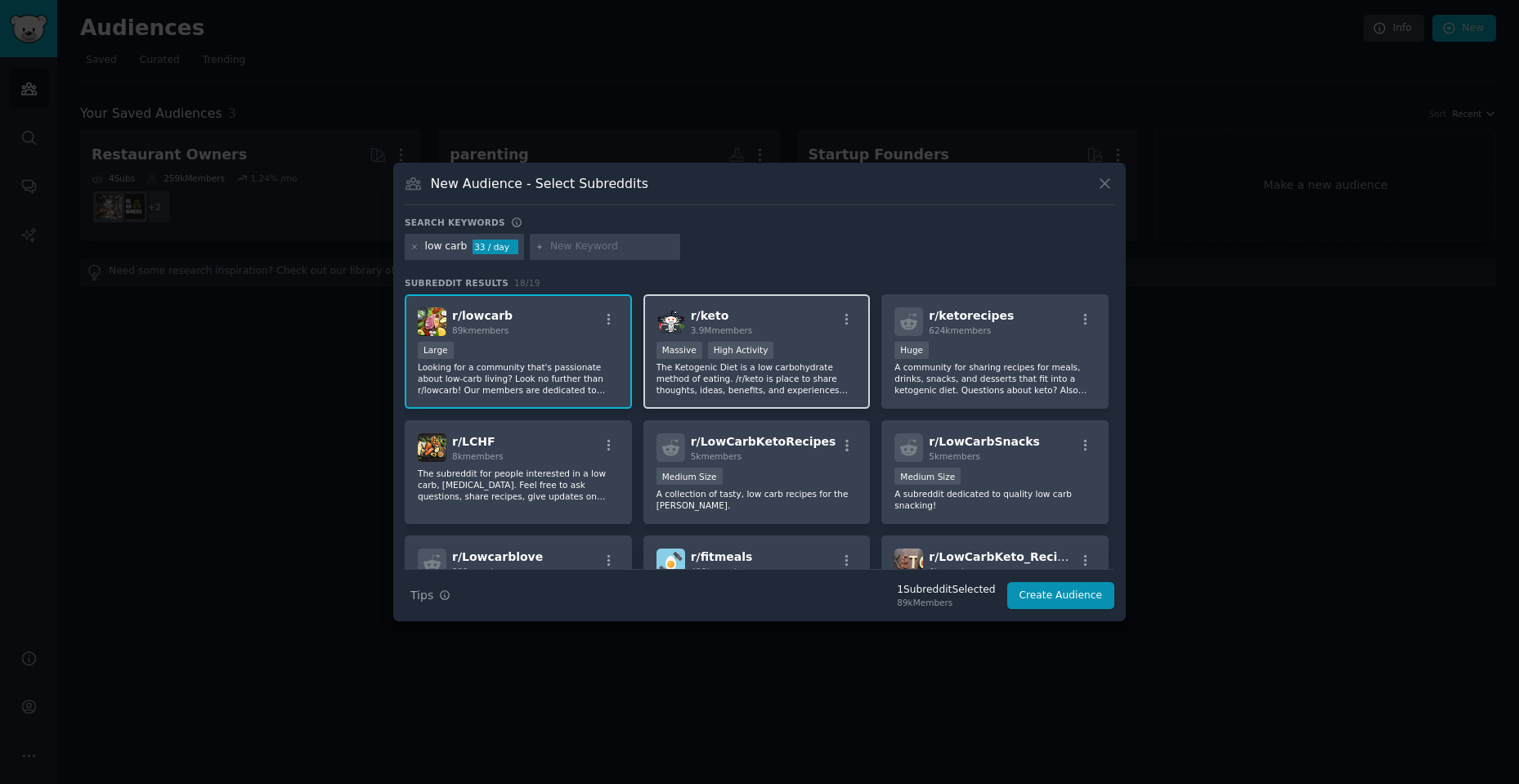
click at [736, 378] on p "The Ketogenic Diet is a low carbohydrate method of eating. /r/keto is place to …" at bounding box center [756, 378] width 201 height 34
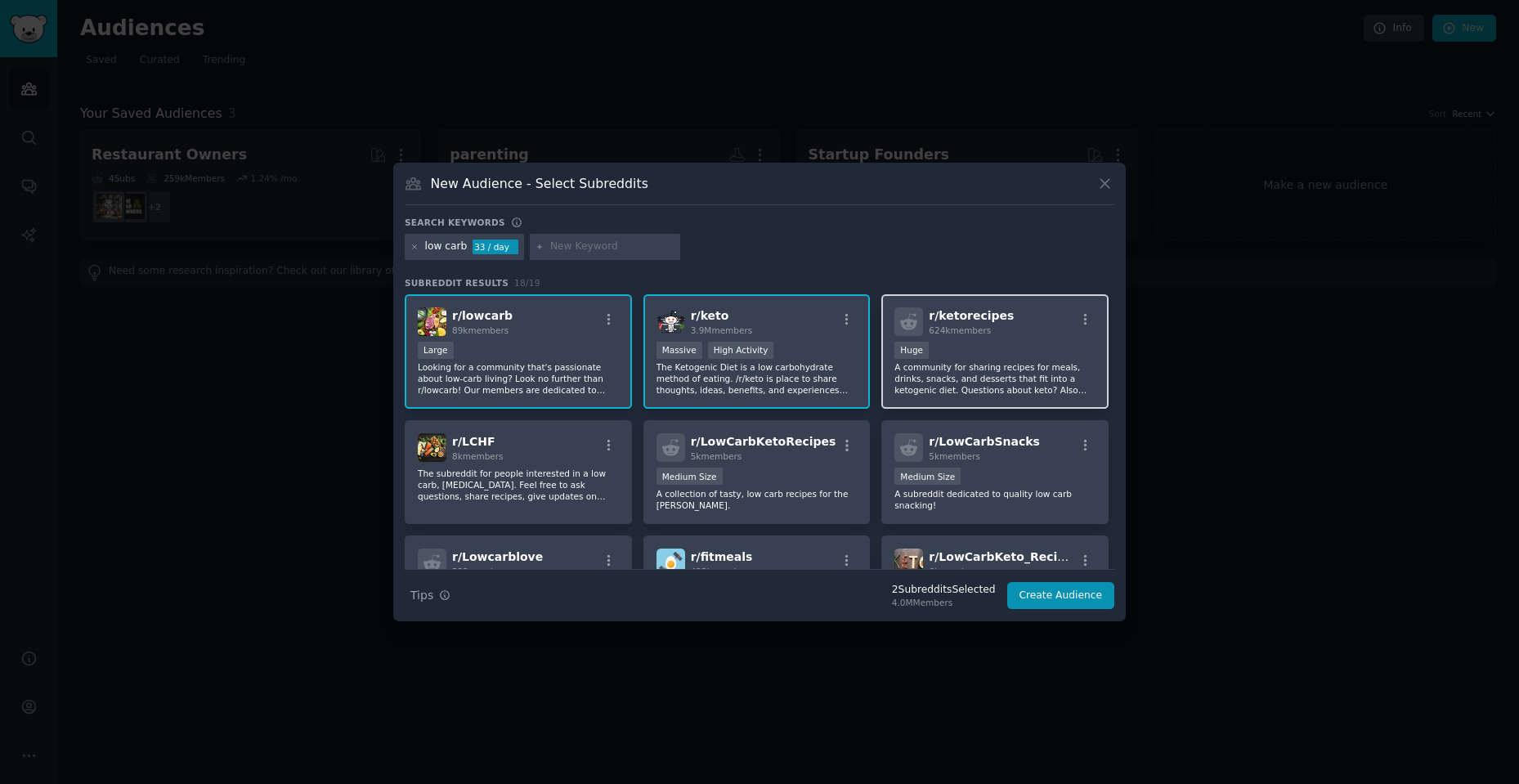
click at [970, 367] on p "A community for sharing recipes for meals, drinks, snacks, and desserts that fi…" at bounding box center [995, 378] width 201 height 34
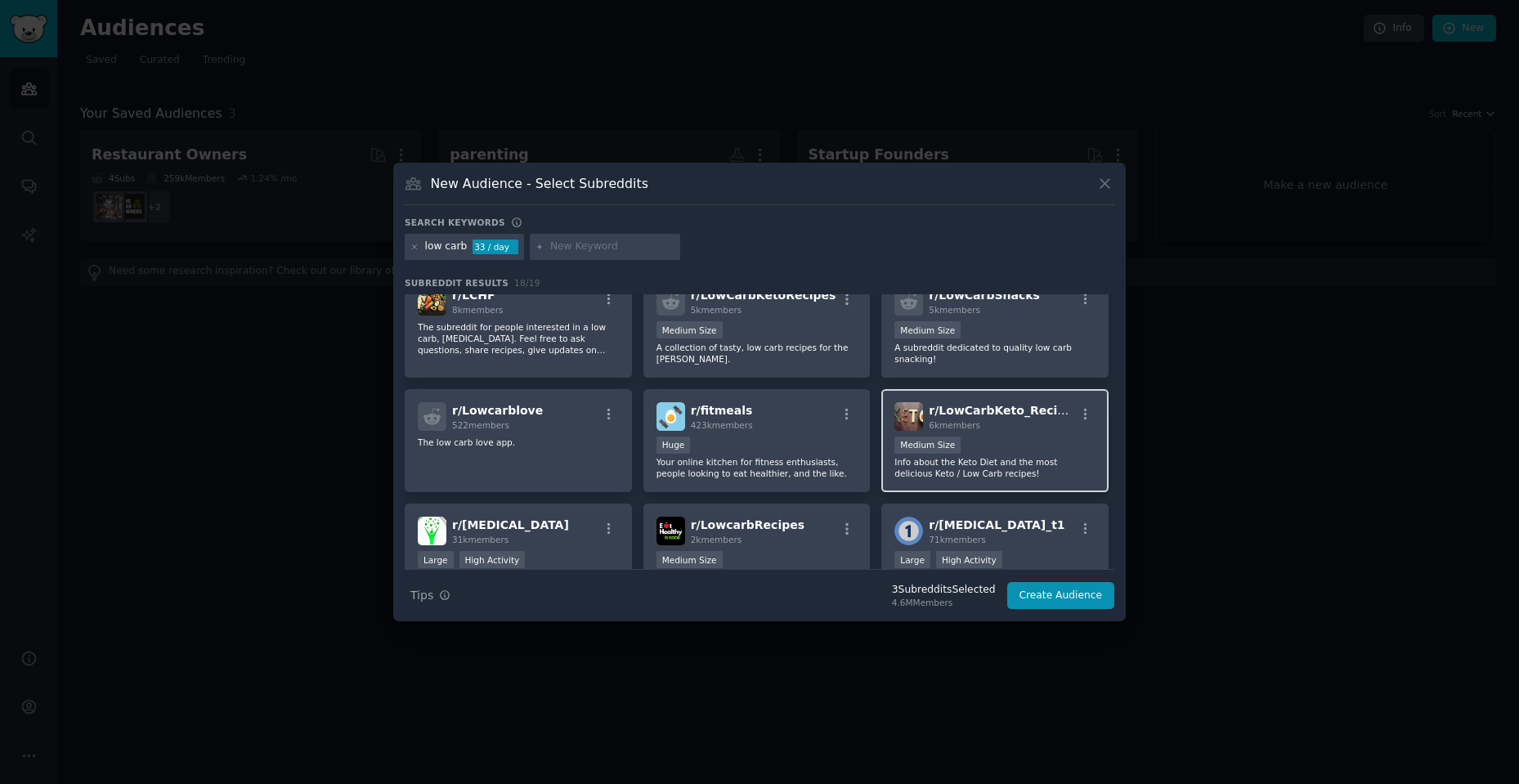
scroll to position [163, 0]
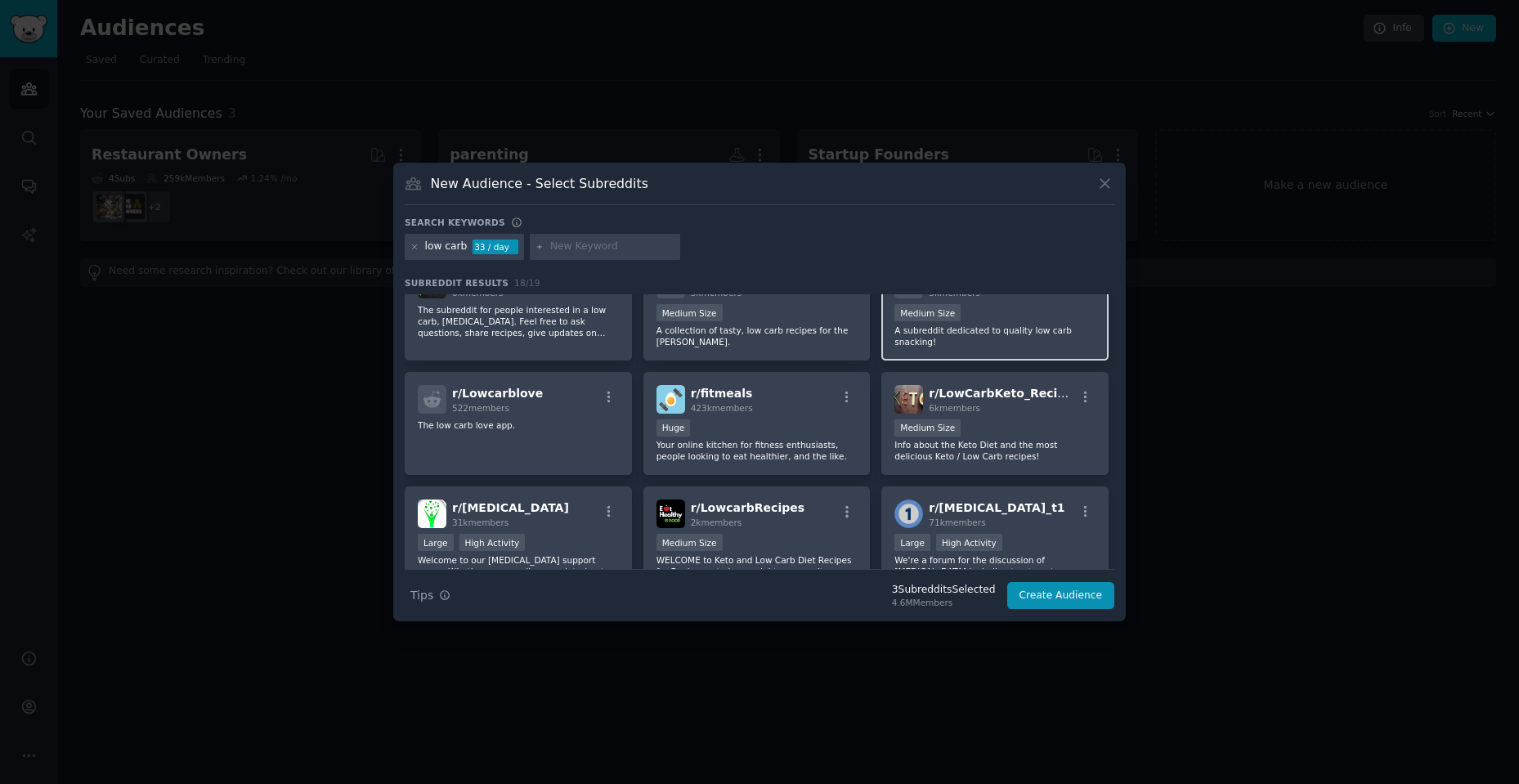
click at [995, 323] on div "Medium Size" at bounding box center [995, 314] width 201 height 21
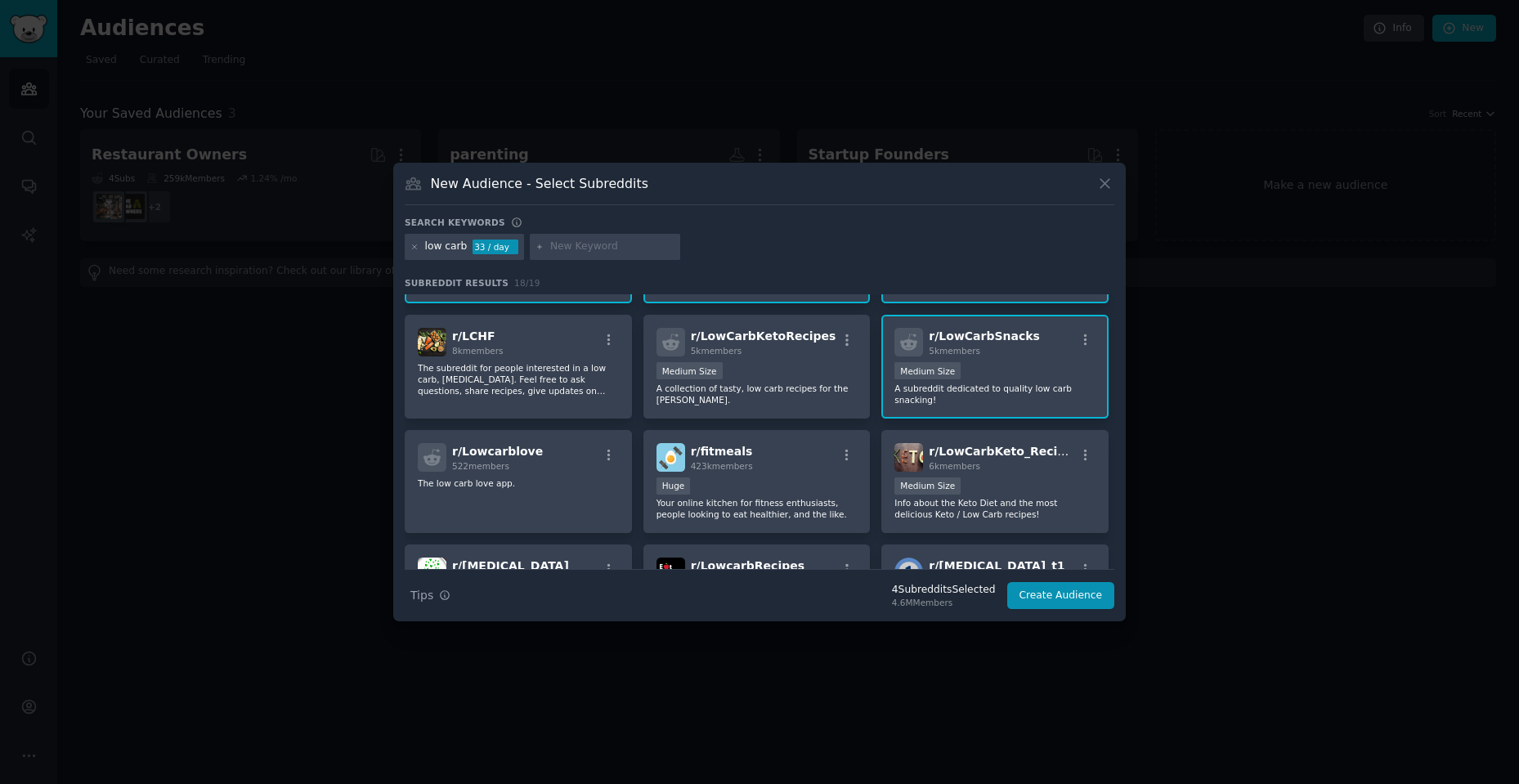
scroll to position [82, 0]
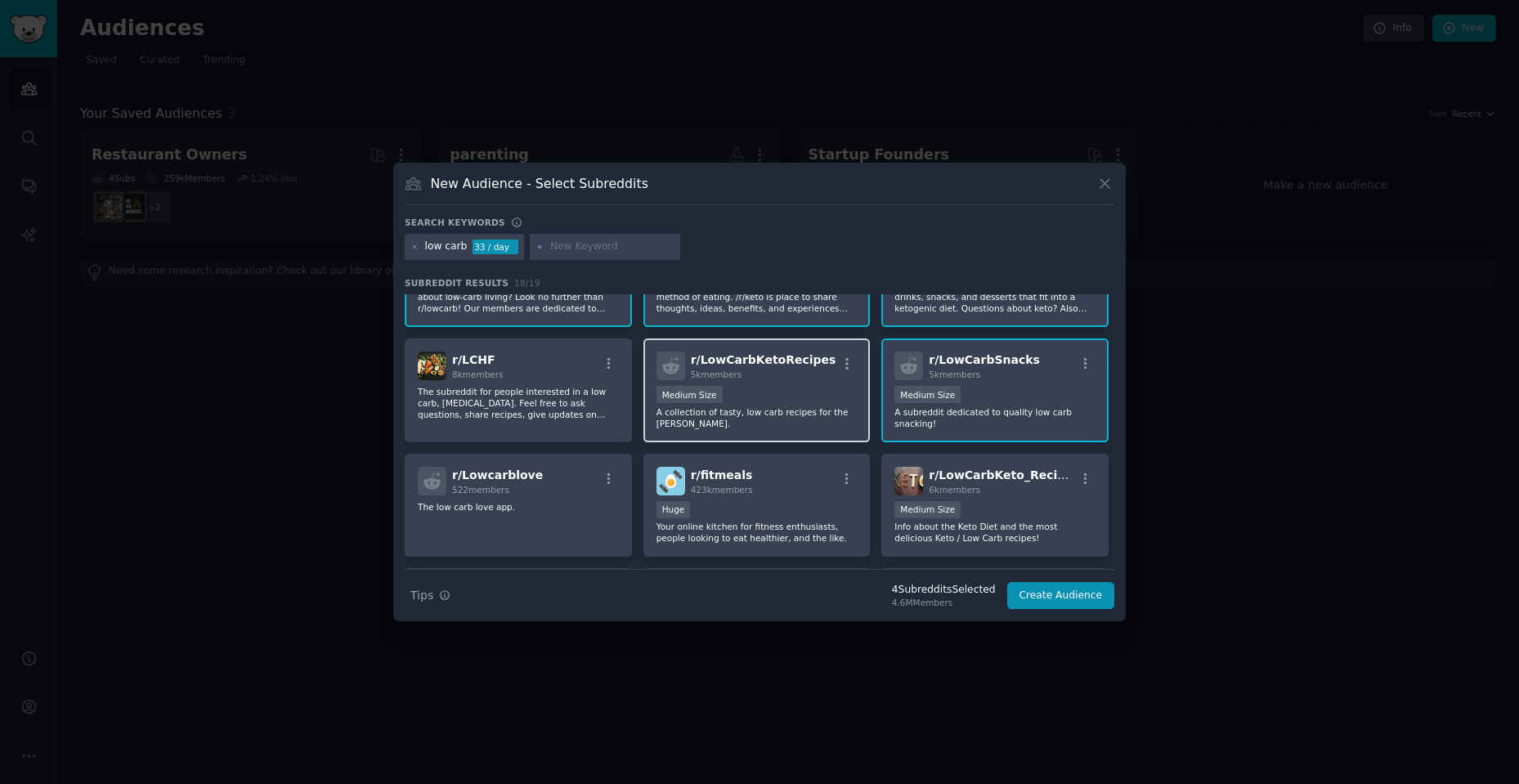
click at [778, 409] on p "A collection of tasty, low carb recipes for the keto dieter." at bounding box center [756, 417] width 201 height 23
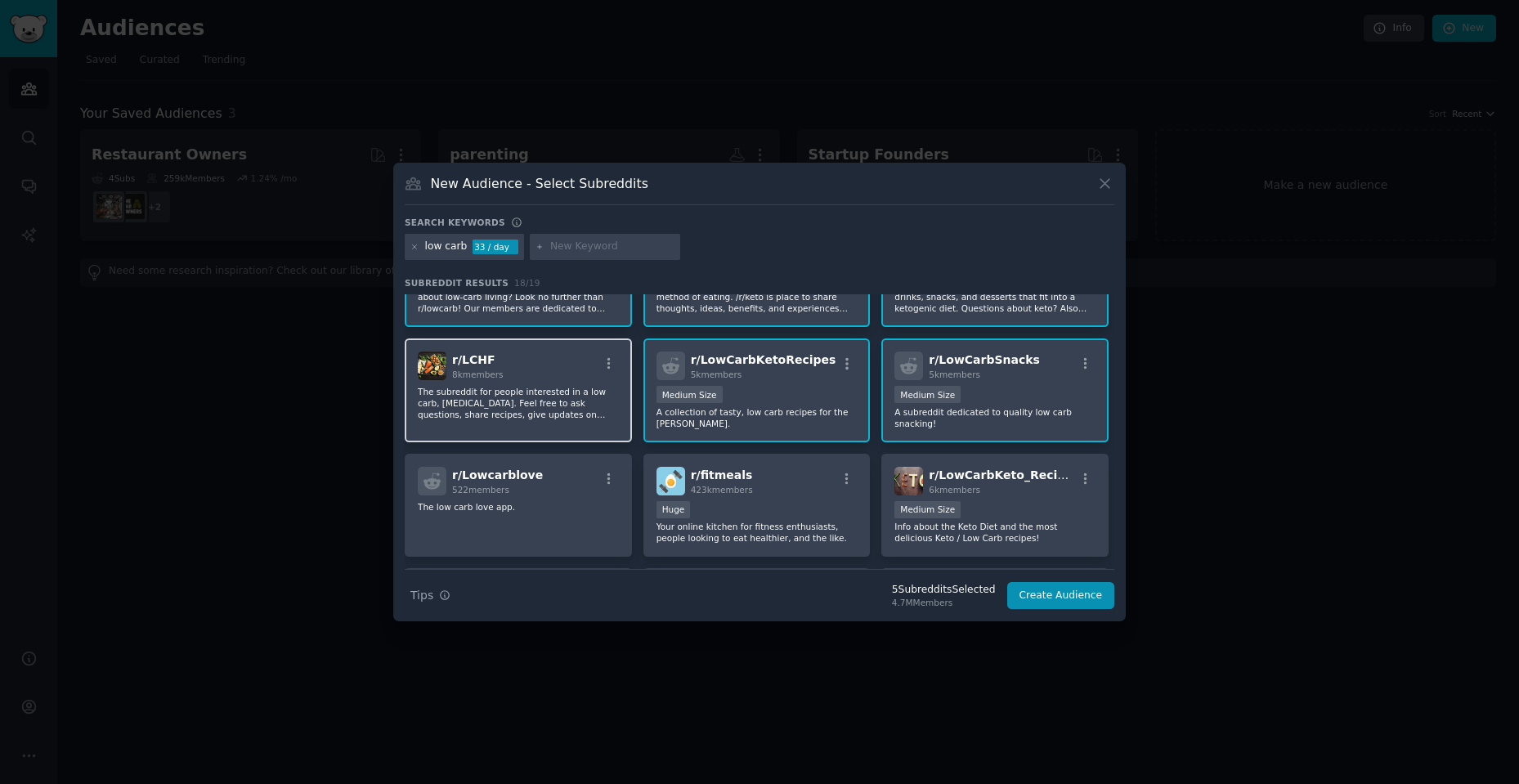
click at [532, 419] on p "The subreddit for people interested in a low carb, high fat diet. Feel free to …" at bounding box center [517, 403] width 201 height 34
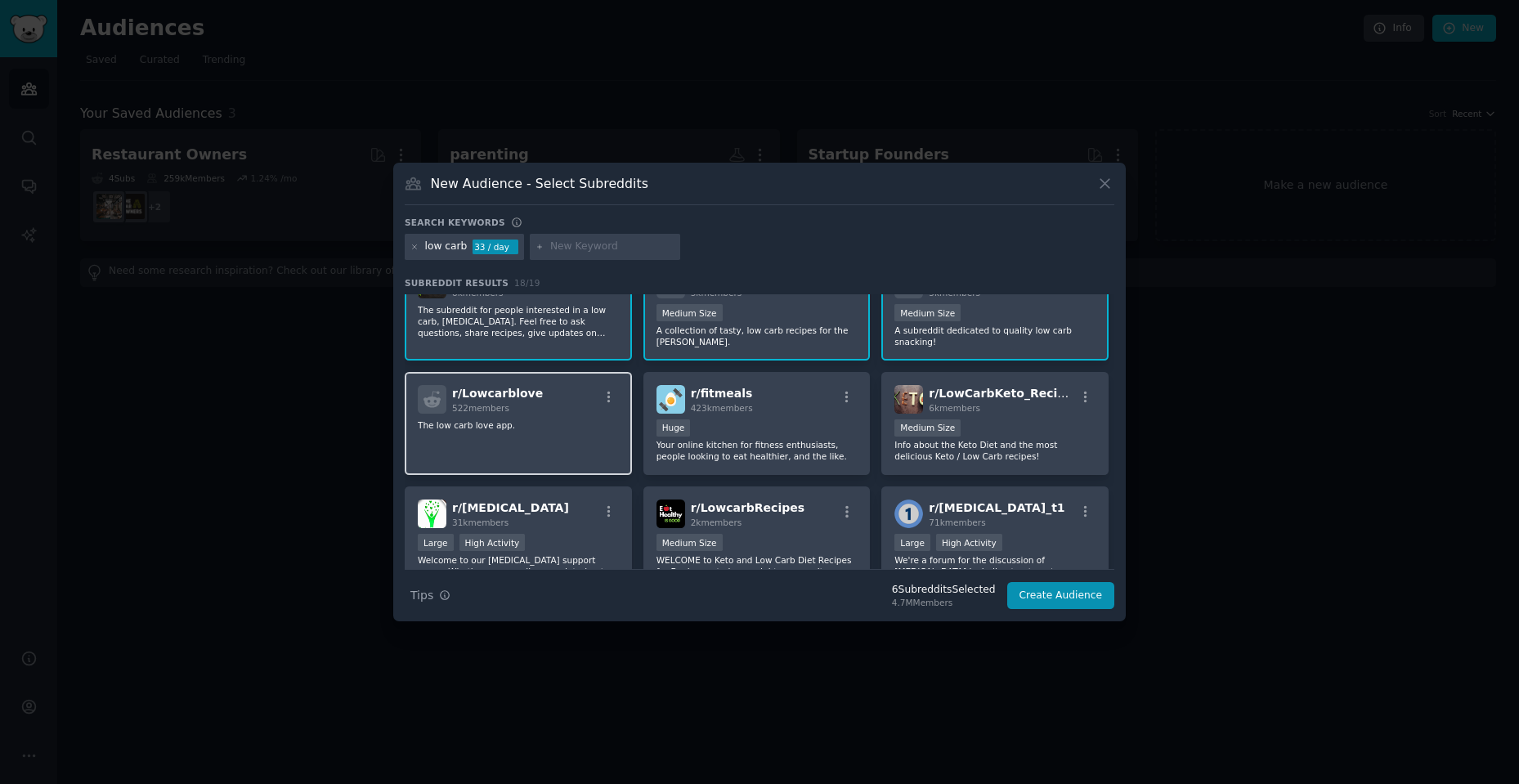
scroll to position [245, 0]
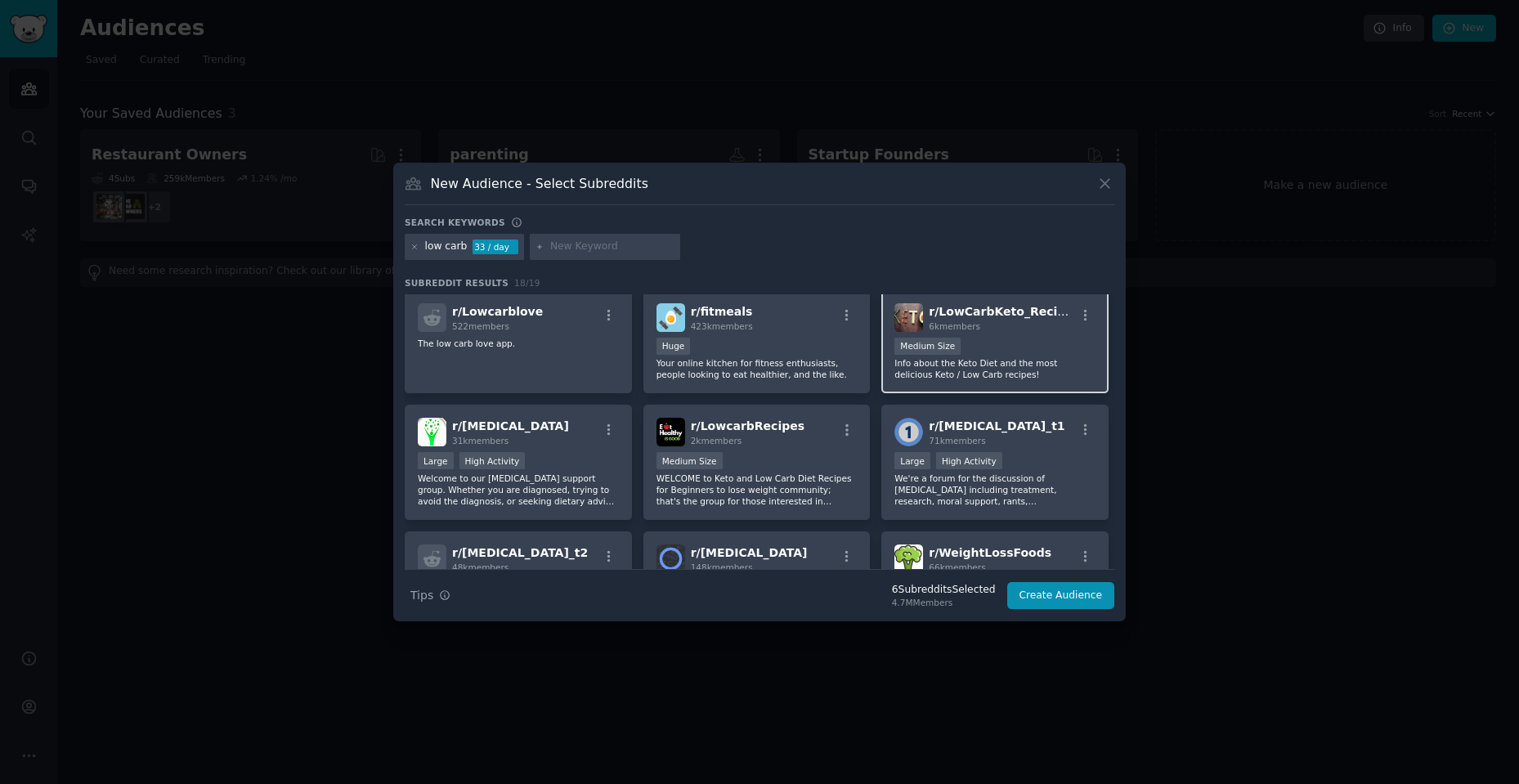
click at [961, 376] on p "Info about the Keto Diet and the most delicious Keto / Low Carb recipes!" at bounding box center [995, 368] width 201 height 23
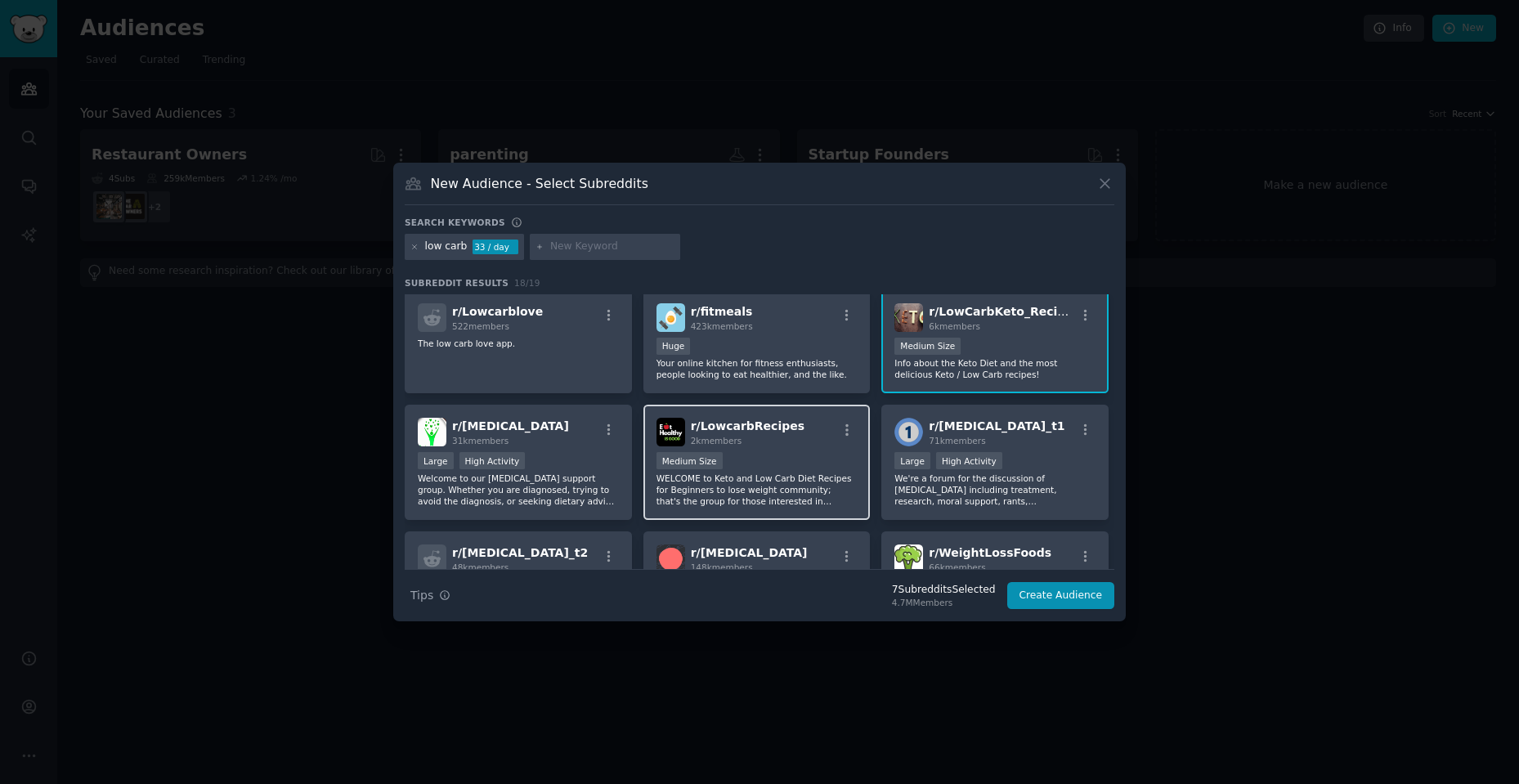
scroll to position [327, 0]
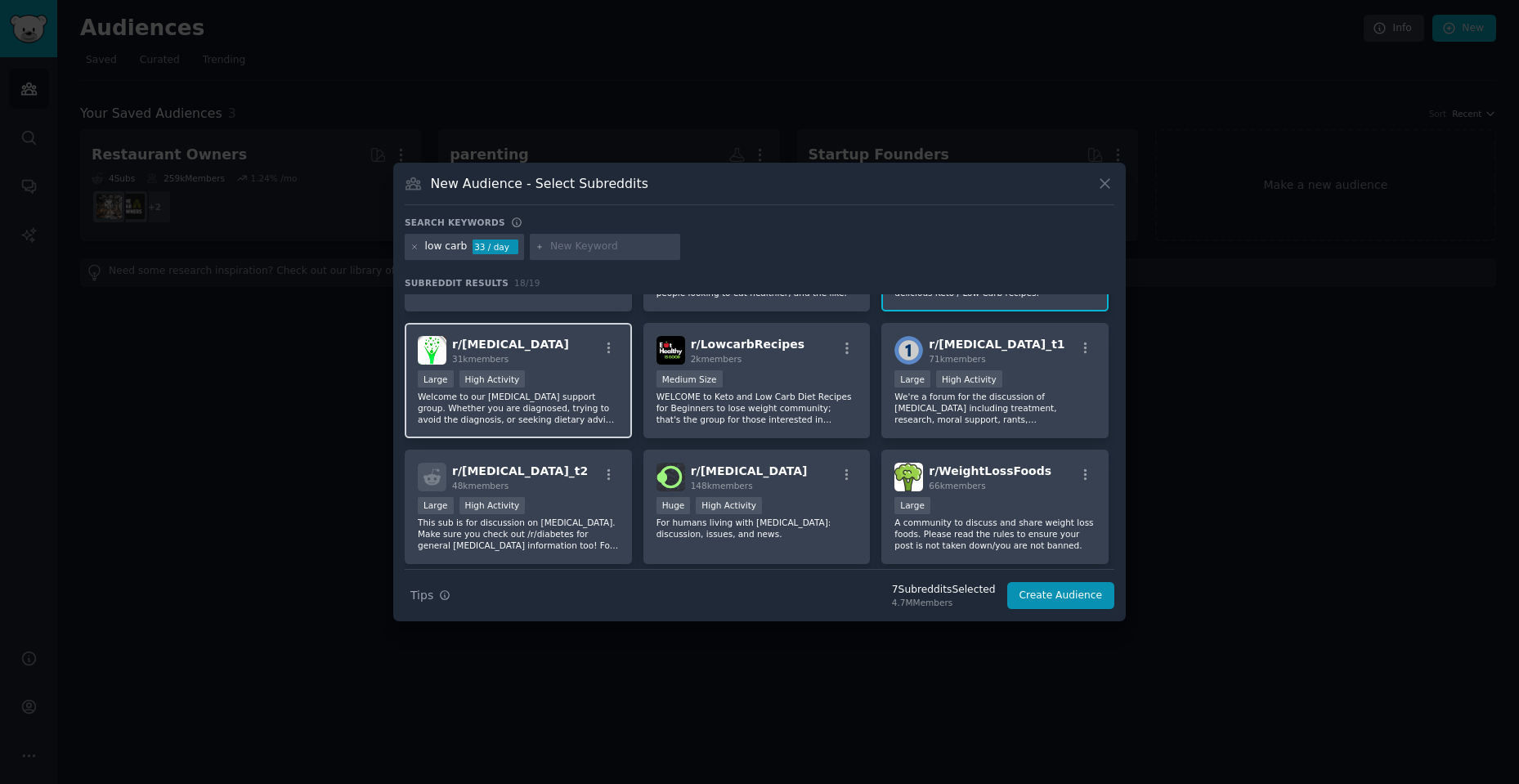
click at [573, 402] on p "Welcome to our prediabetes support group. Whether you are diagnosed, trying to …" at bounding box center [517, 408] width 201 height 34
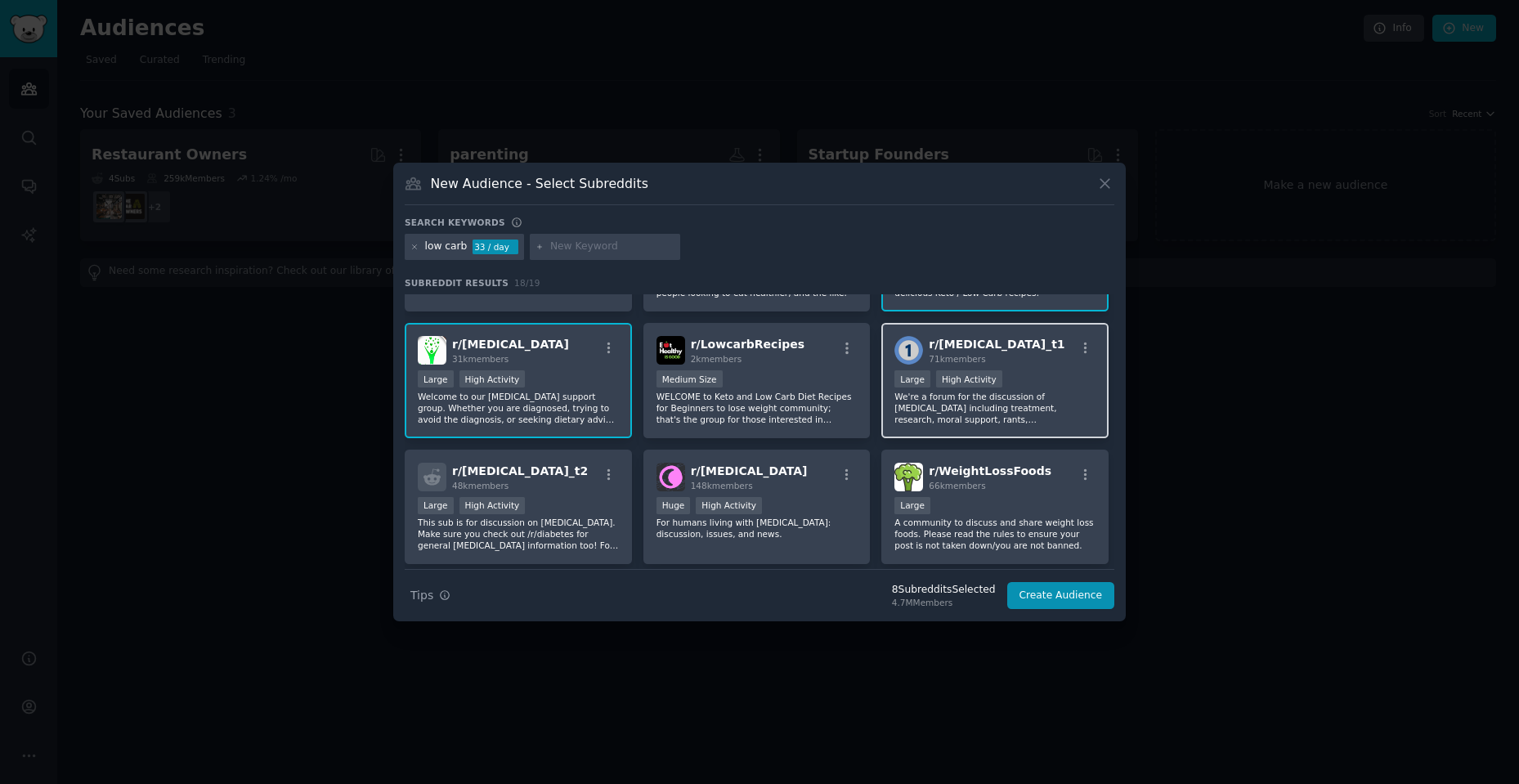
click at [948, 410] on p "We're a forum for the discussion of Type 1 diabetes including treatment, resear…" at bounding box center [995, 408] width 201 height 34
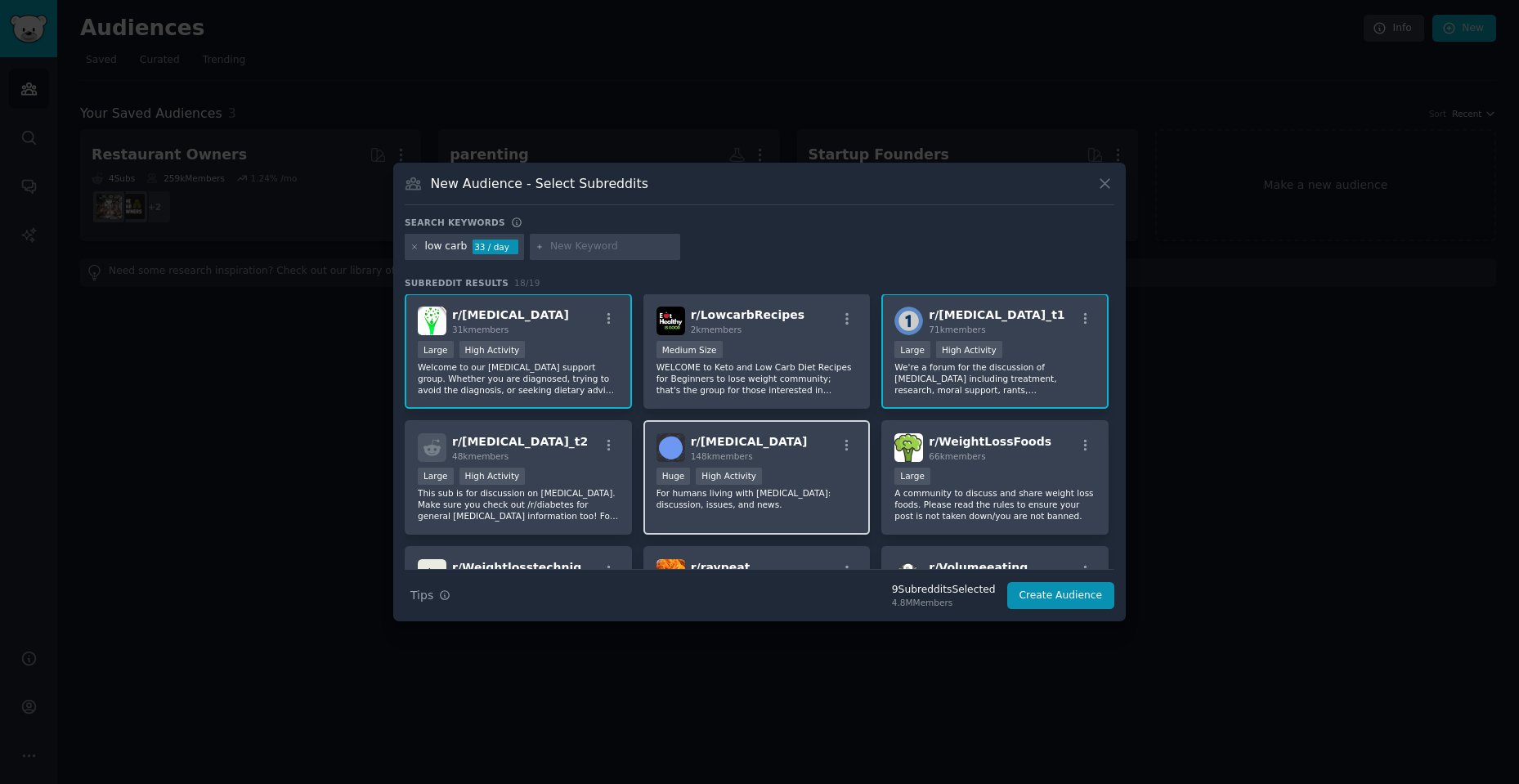
scroll to position [409, 0]
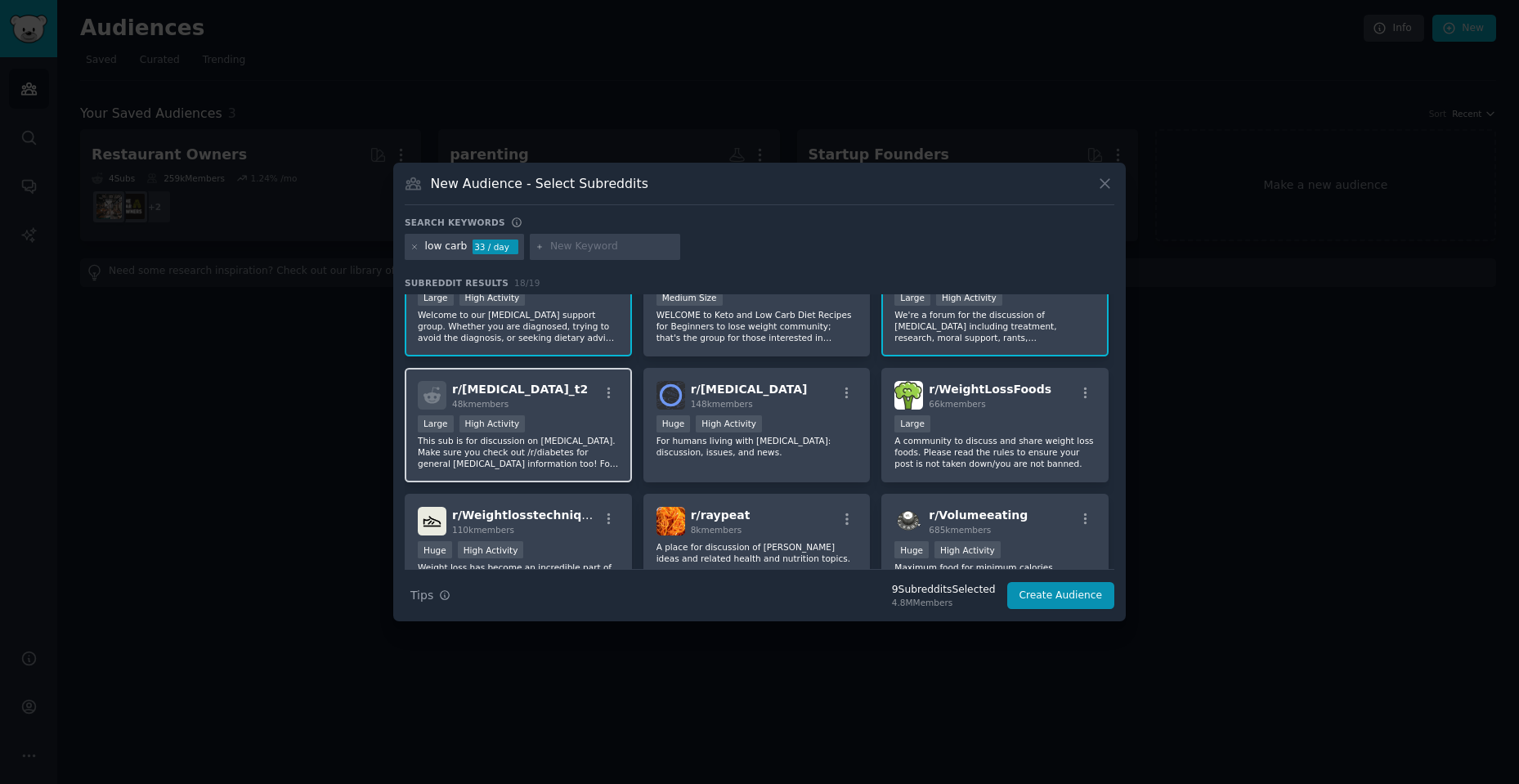
click at [514, 460] on p "This sub is for discussion on Type 2 Diabetes. Make sure you check out /r/diabe…" at bounding box center [517, 452] width 201 height 34
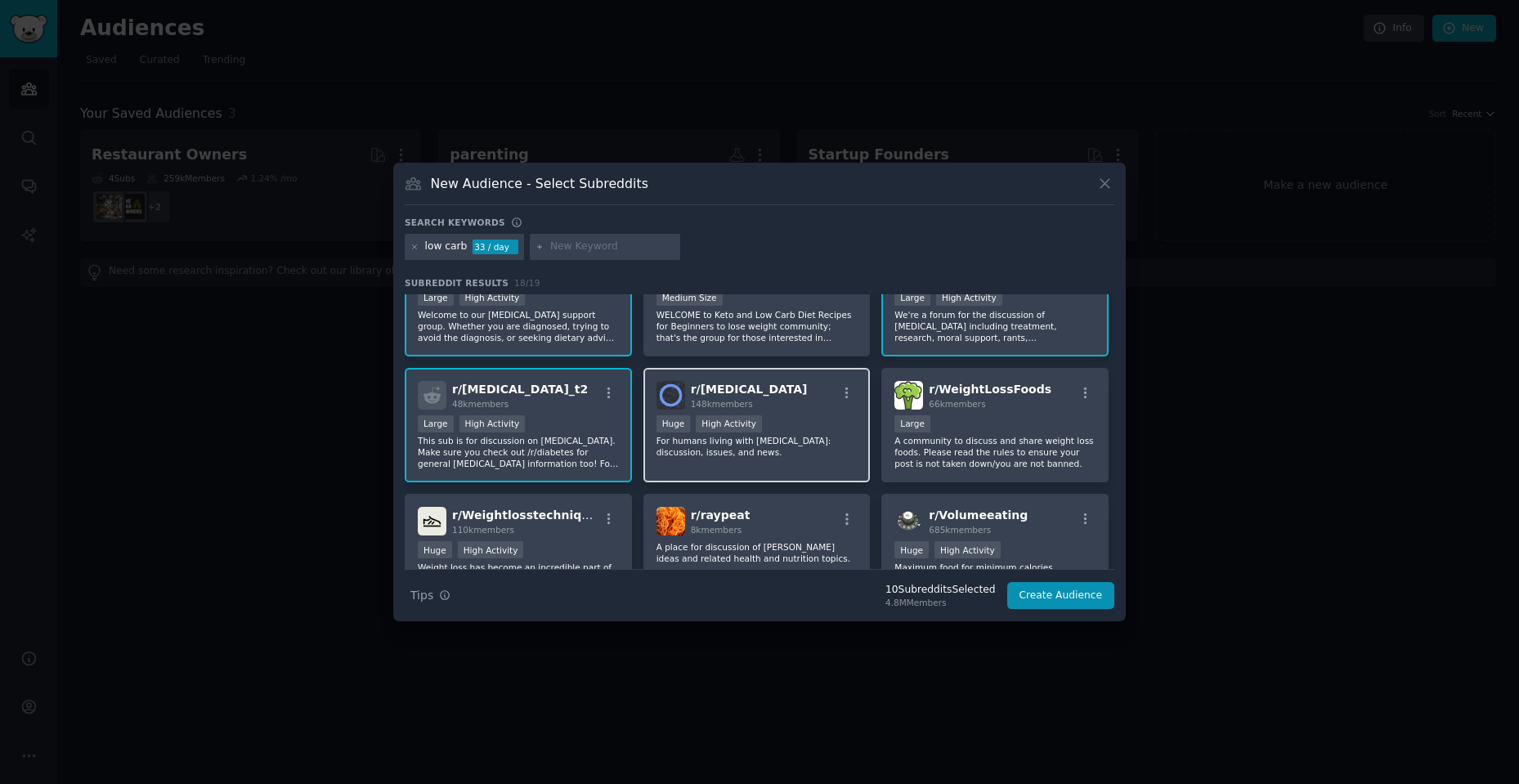
click at [689, 451] on p "For humans living with diabetes: discussion, issues, and news." at bounding box center [756, 447] width 201 height 23
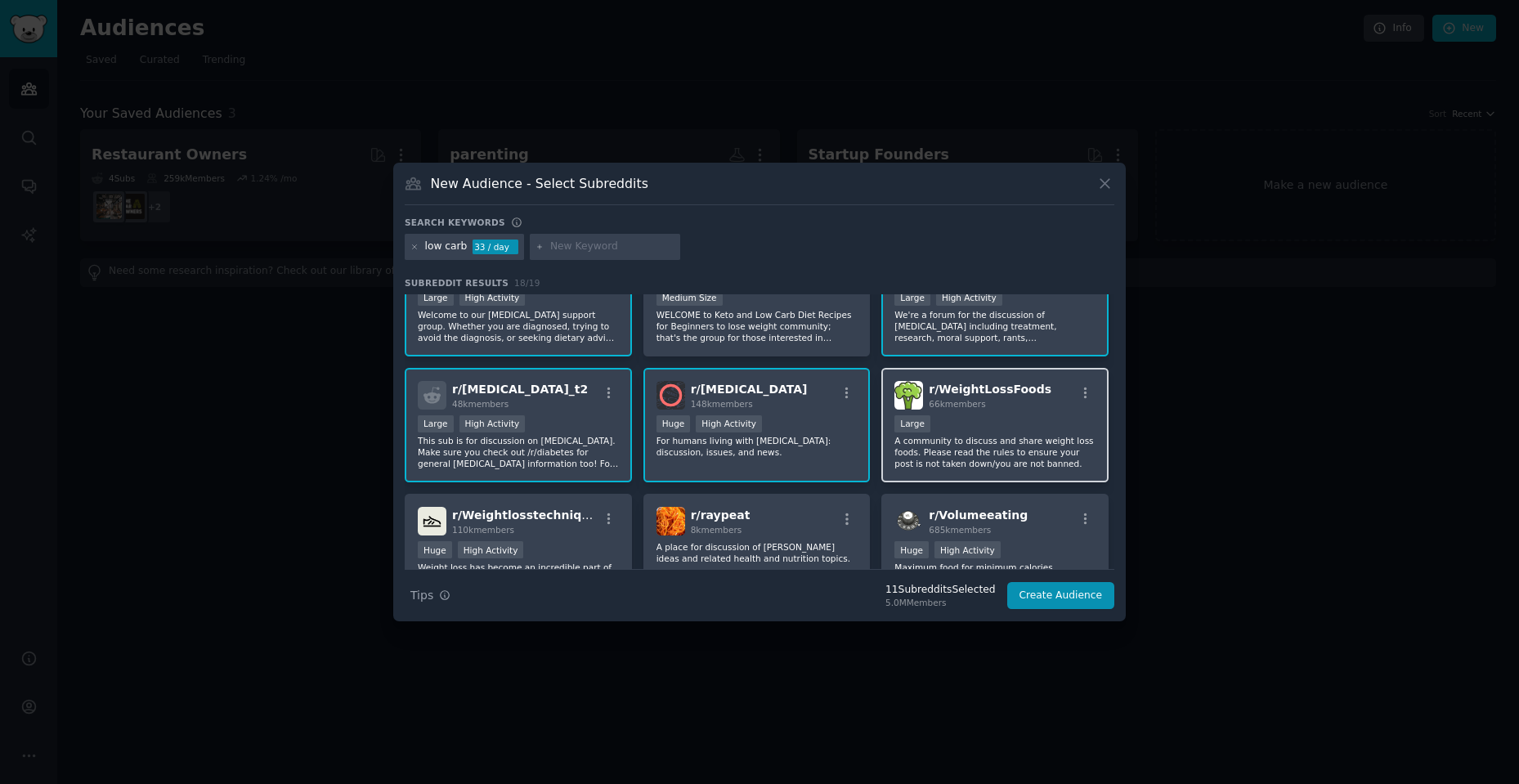
click at [989, 438] on p "A community to discuss and share weight loss foods. Please read the rules to en…" at bounding box center [995, 452] width 201 height 34
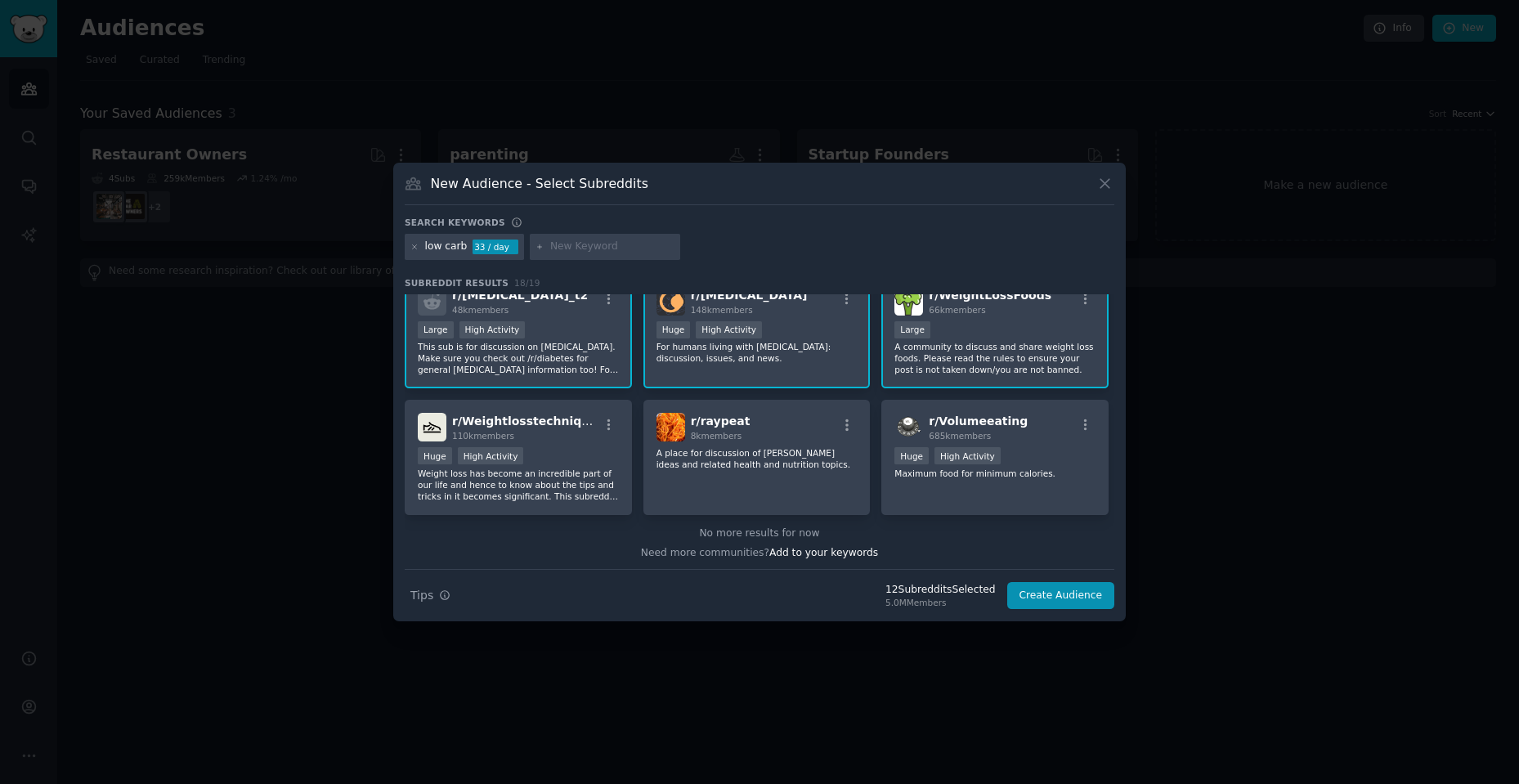
scroll to position [506, 0]
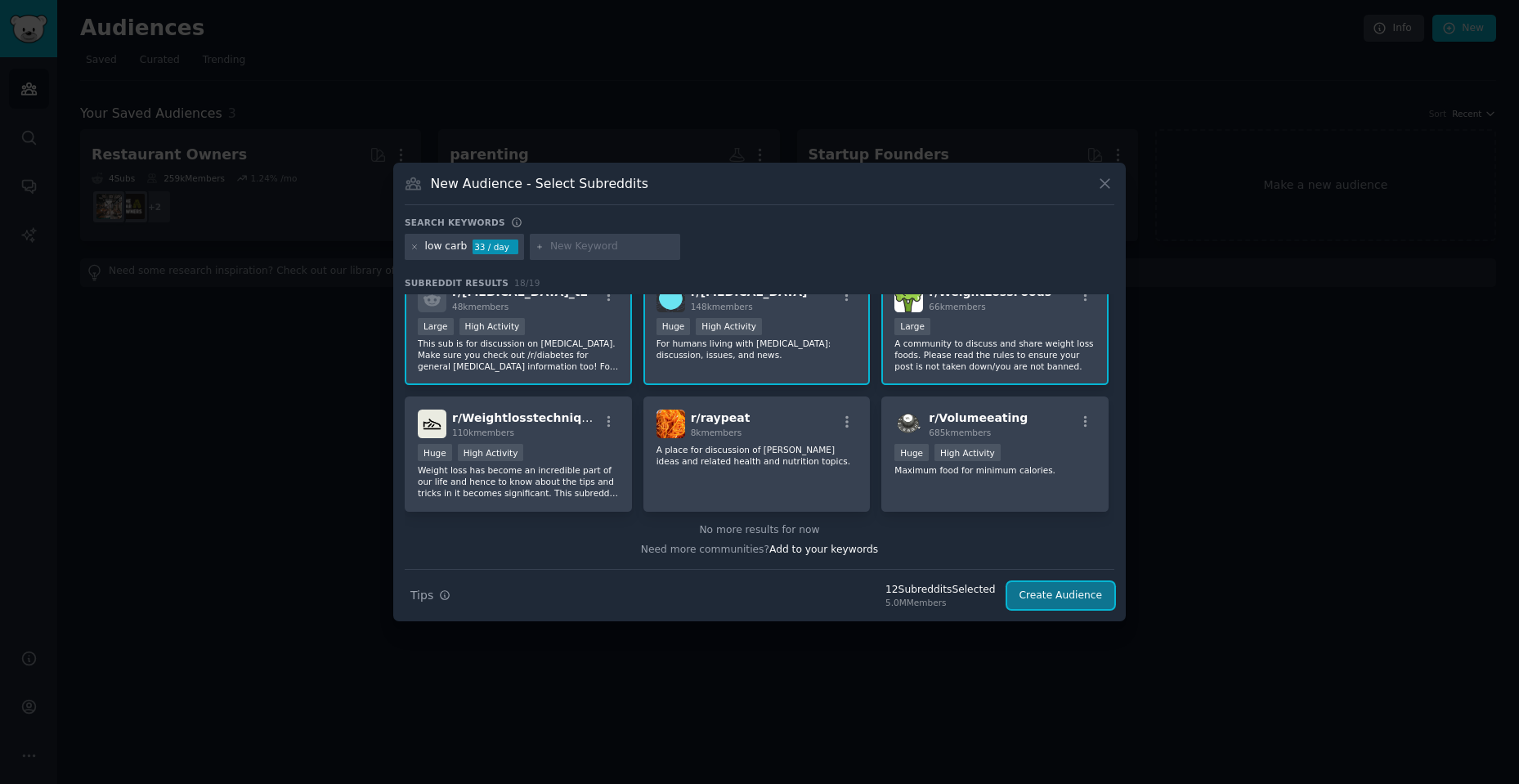
click at [1040, 600] on button "Create Audience" at bounding box center [1061, 596] width 108 height 28
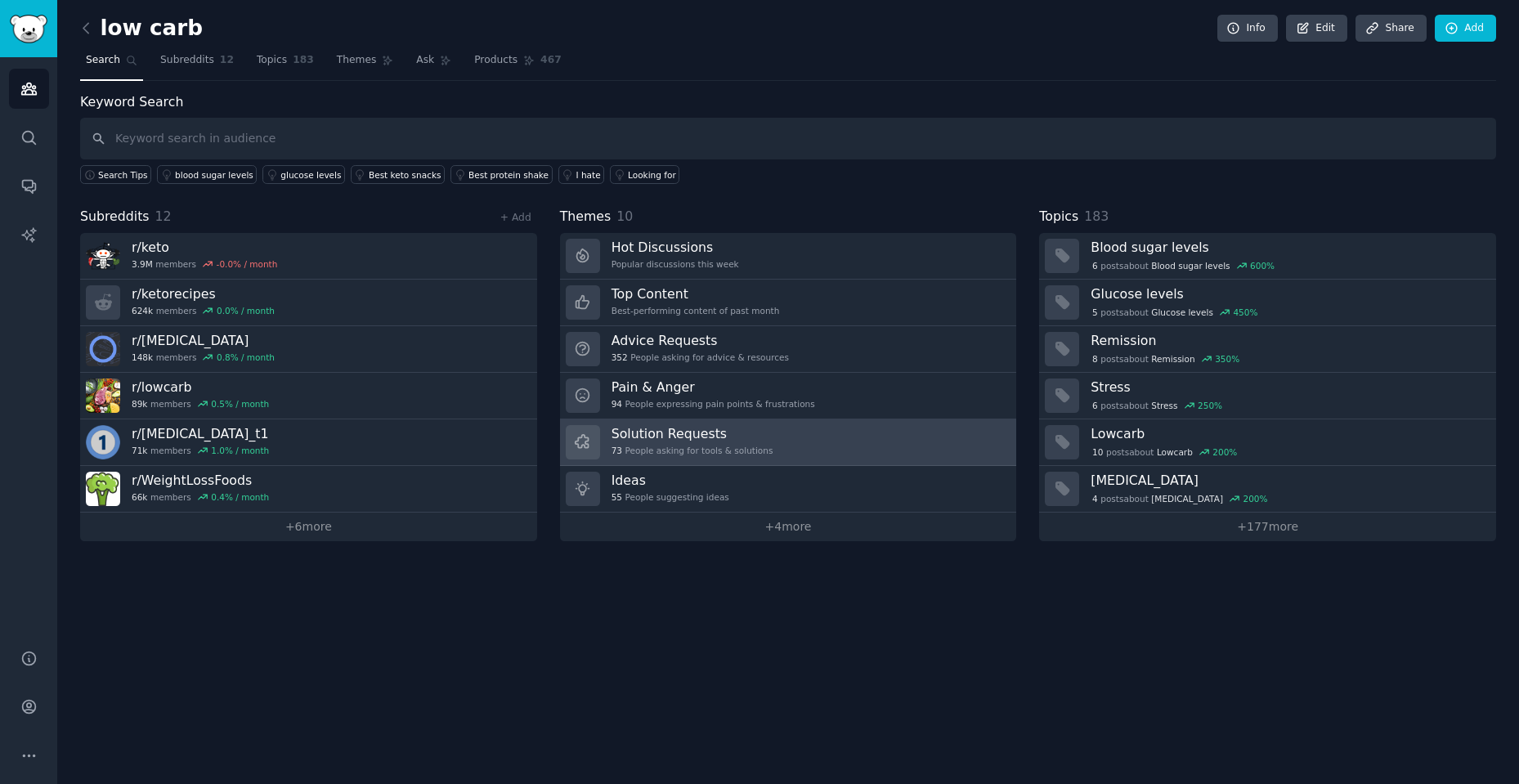
click at [753, 442] on div "Solution Requests 73 People asking for tools & solutions" at bounding box center [692, 442] width 161 height 34
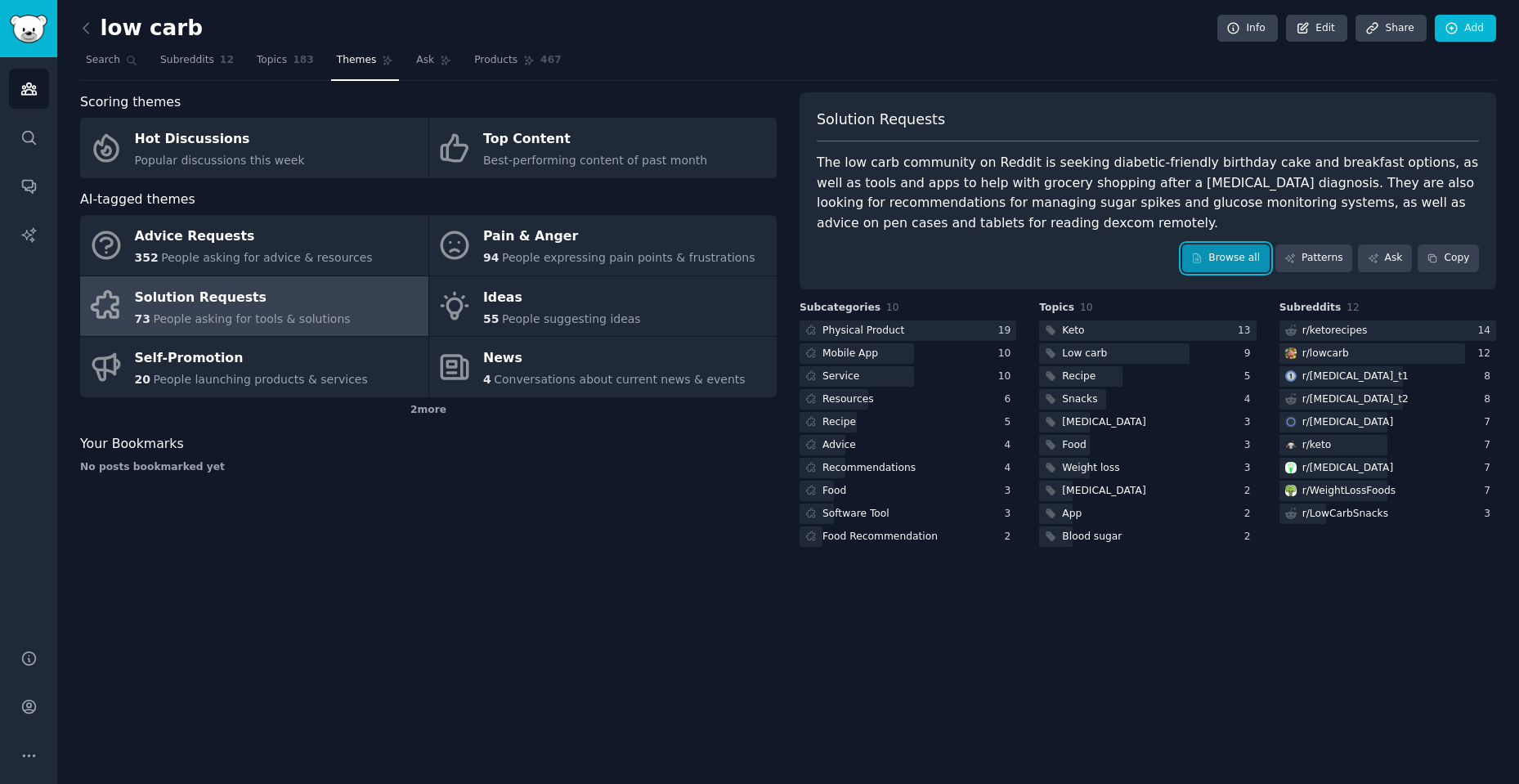
click at [1226, 266] on link "Browse all" at bounding box center [1226, 258] width 87 height 28
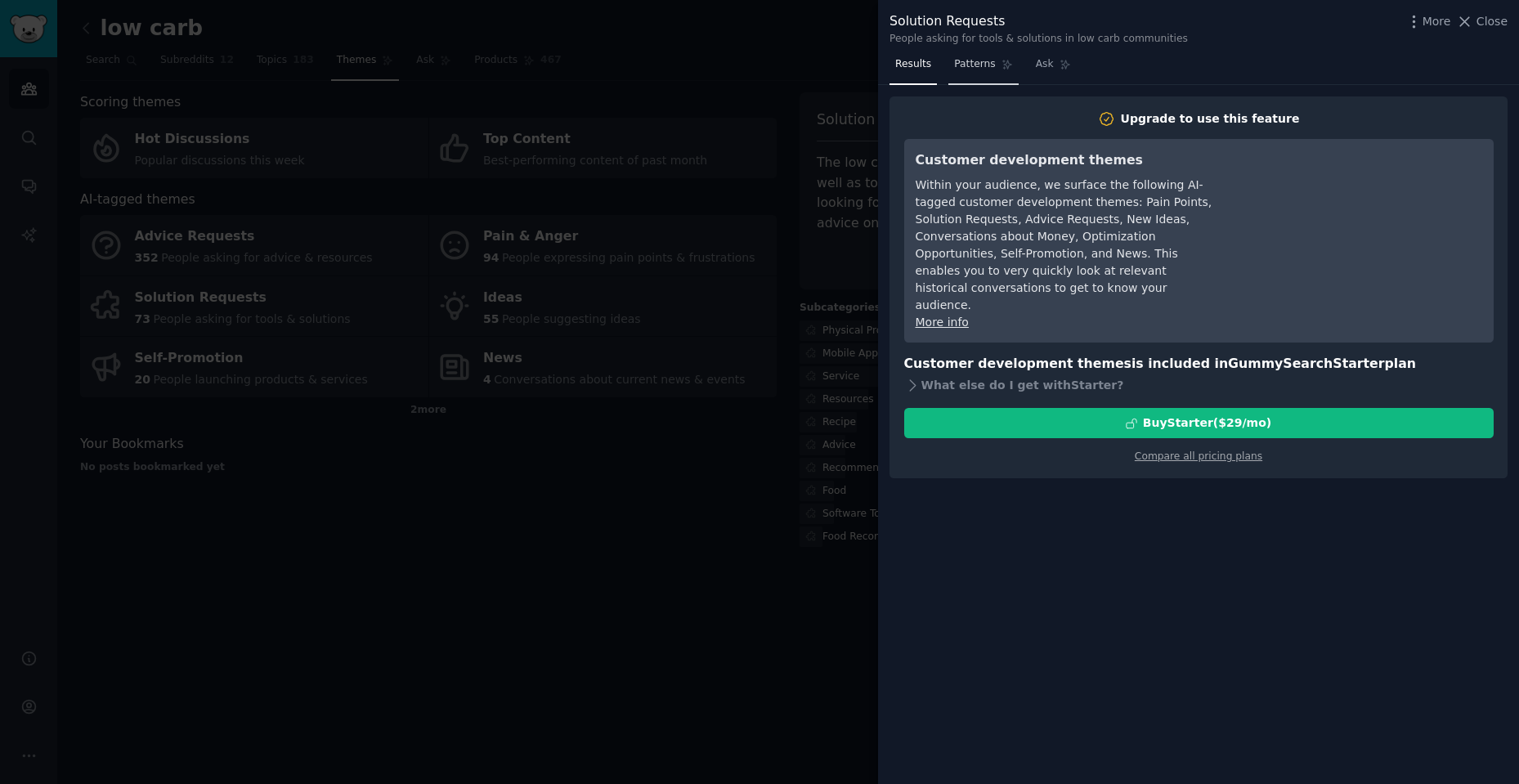
click at [975, 71] on span "Patterns" at bounding box center [974, 64] width 41 height 14
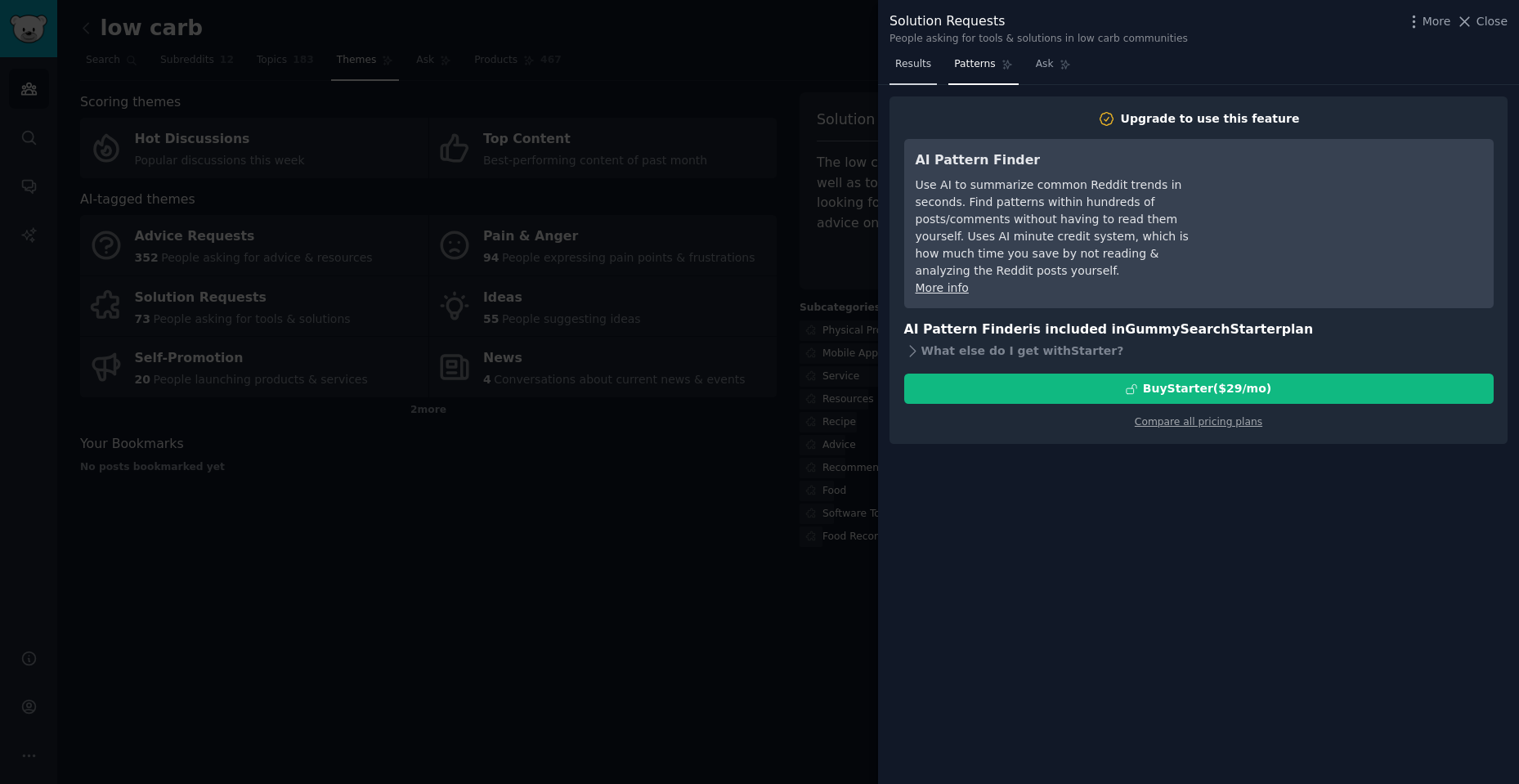
click at [909, 70] on span "Results" at bounding box center [913, 64] width 36 height 14
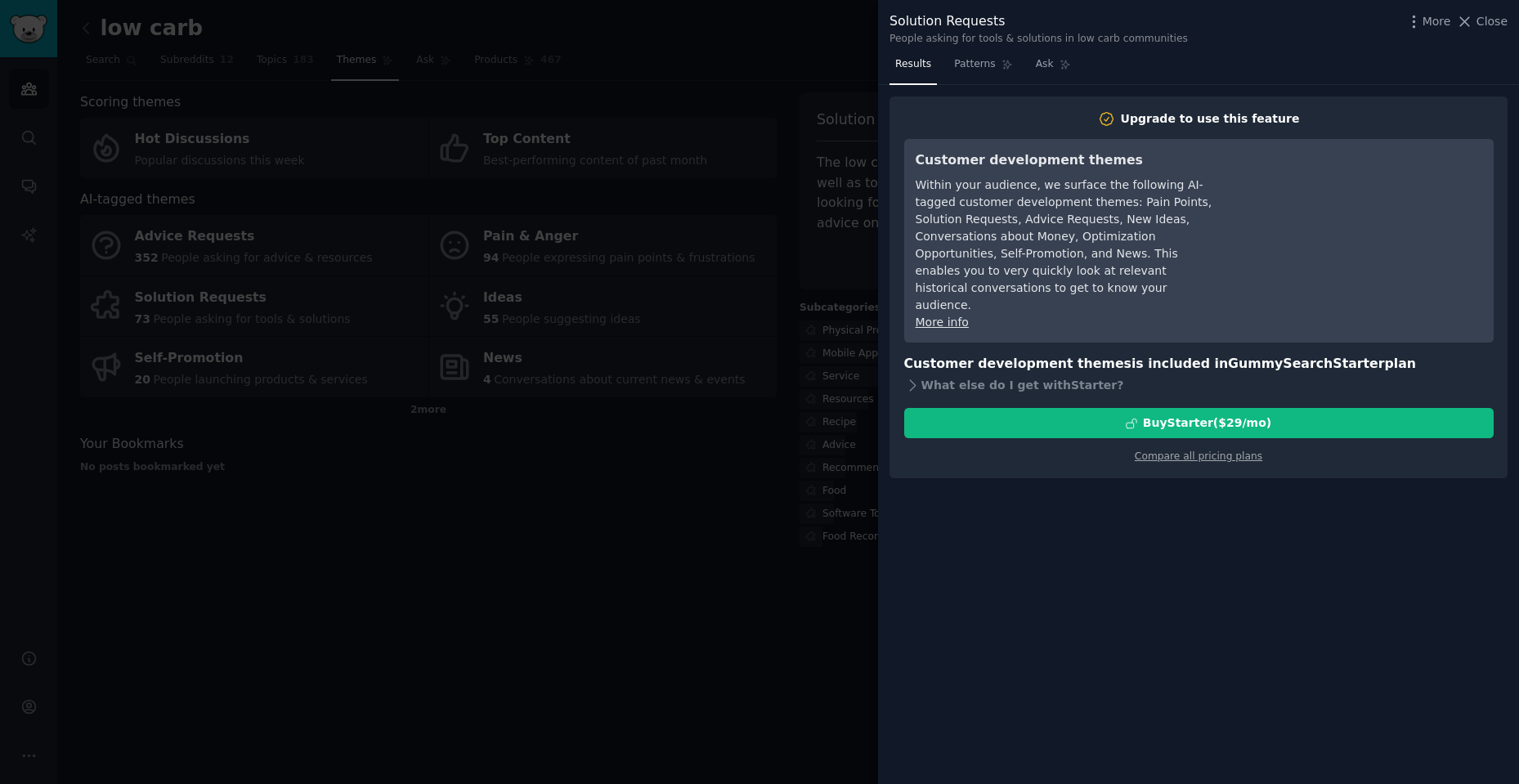
click at [780, 261] on div at bounding box center [759, 392] width 1519 height 784
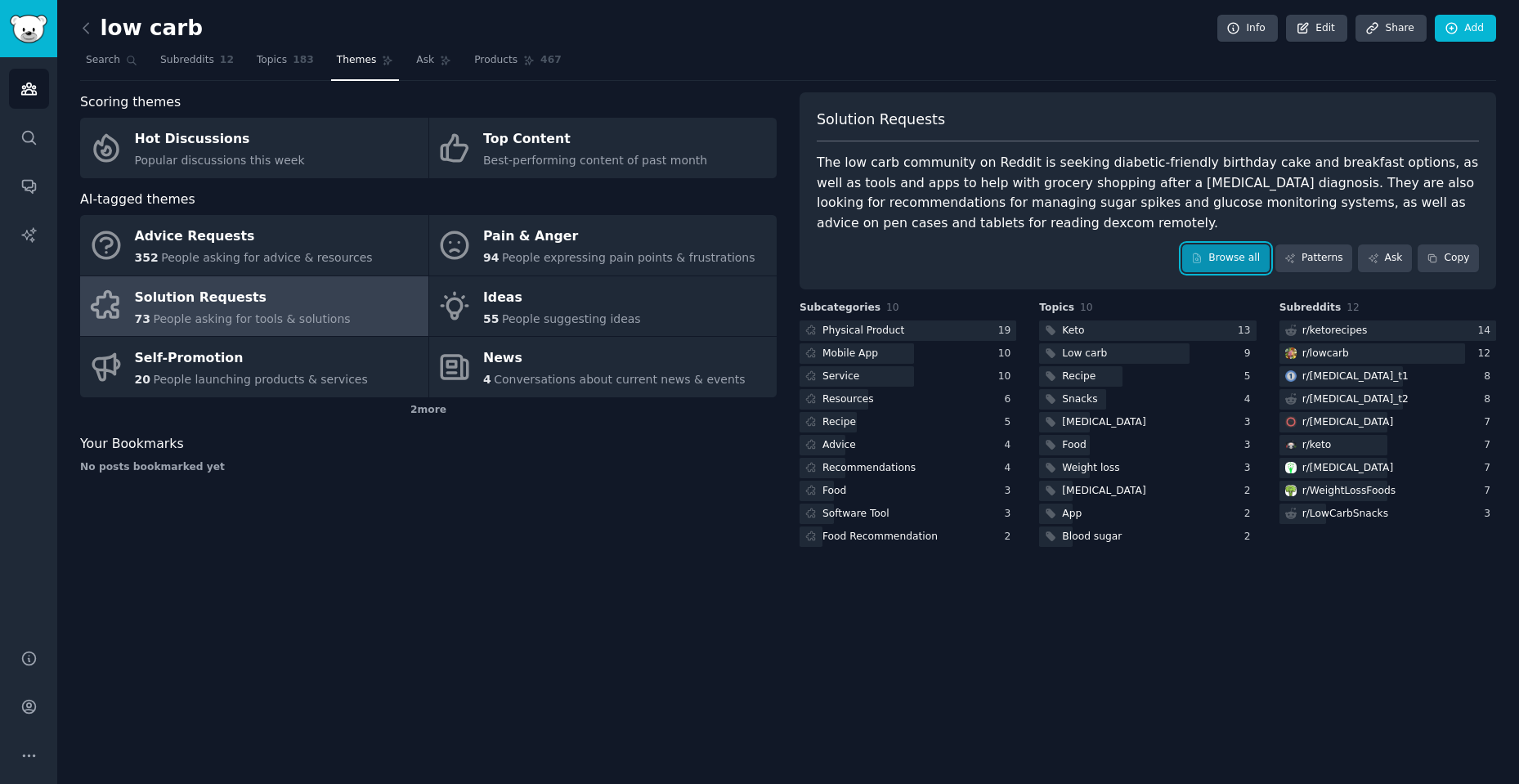
click at [1237, 257] on link "Browse all" at bounding box center [1226, 258] width 87 height 28
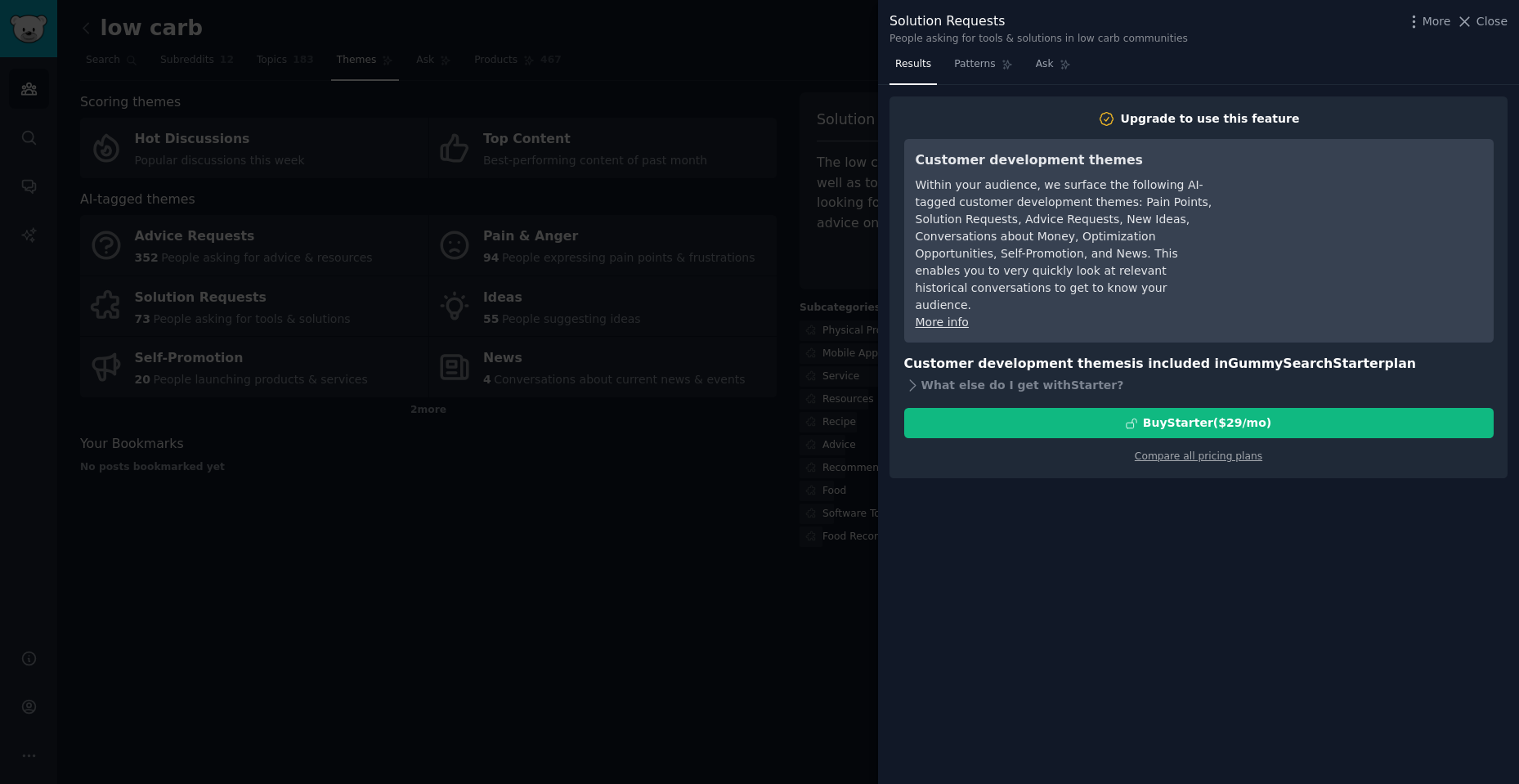
click at [719, 500] on div at bounding box center [759, 392] width 1519 height 784
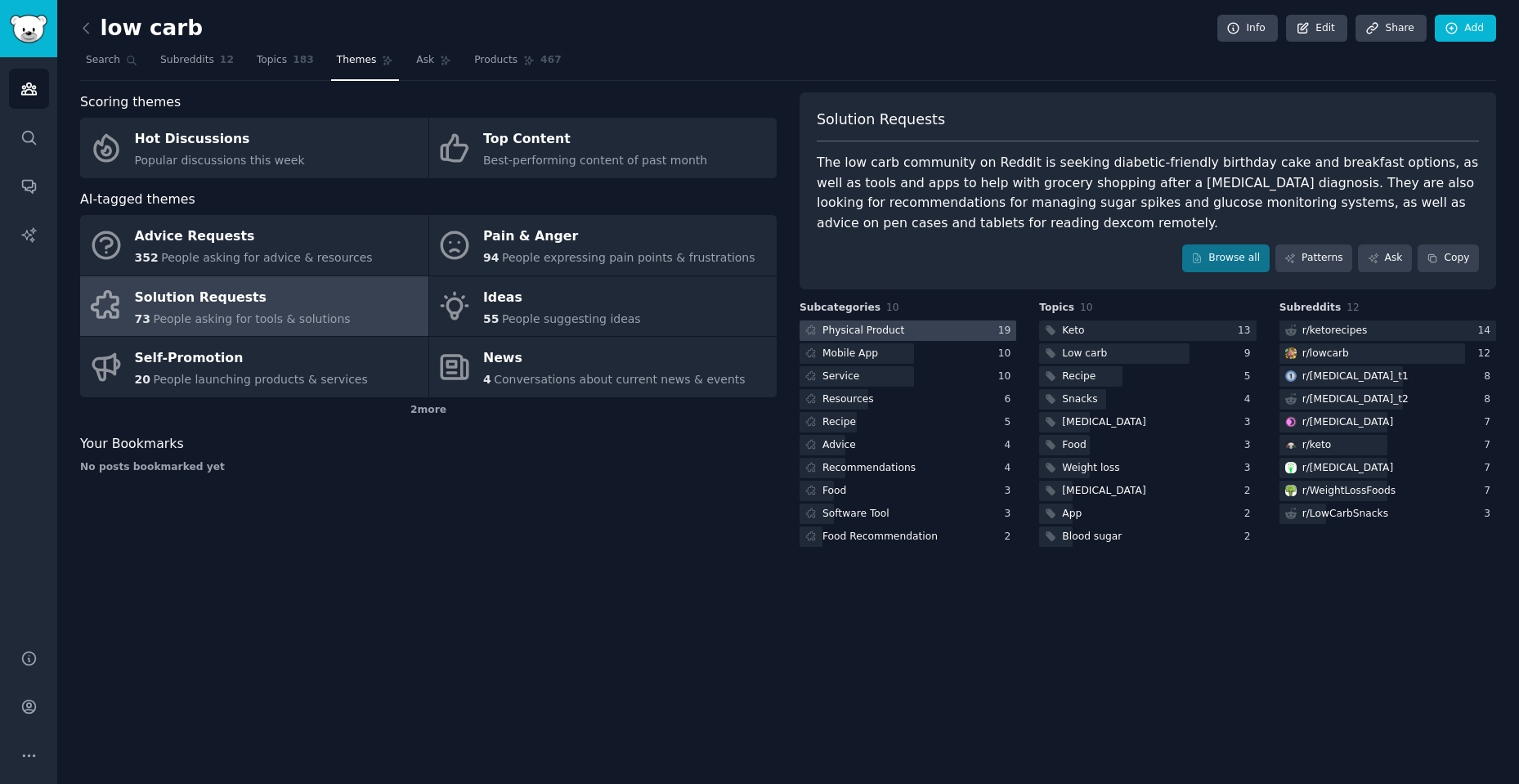
click at [883, 332] on div "Physical Product" at bounding box center [863, 331] width 82 height 14
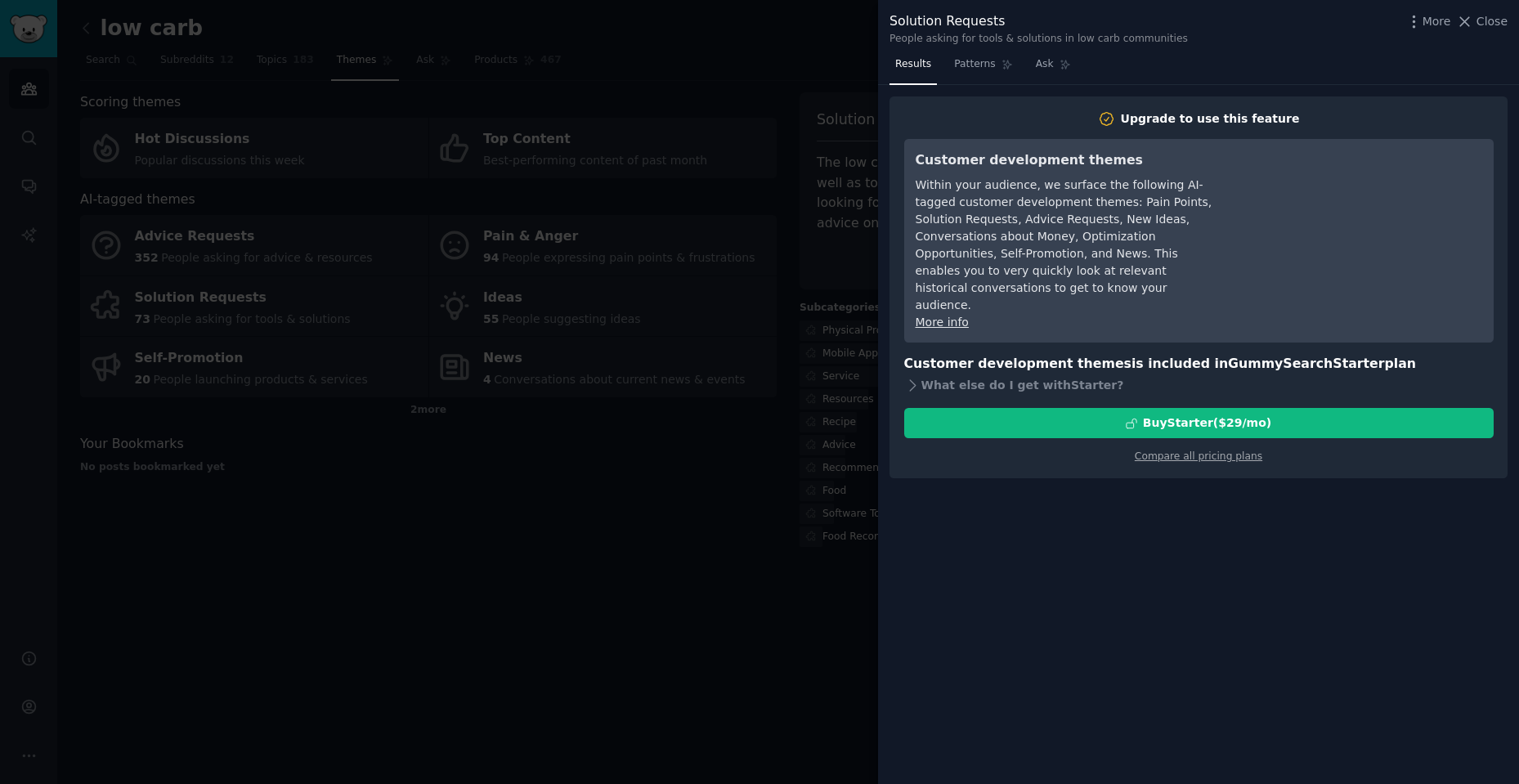
click at [676, 481] on div at bounding box center [759, 392] width 1519 height 784
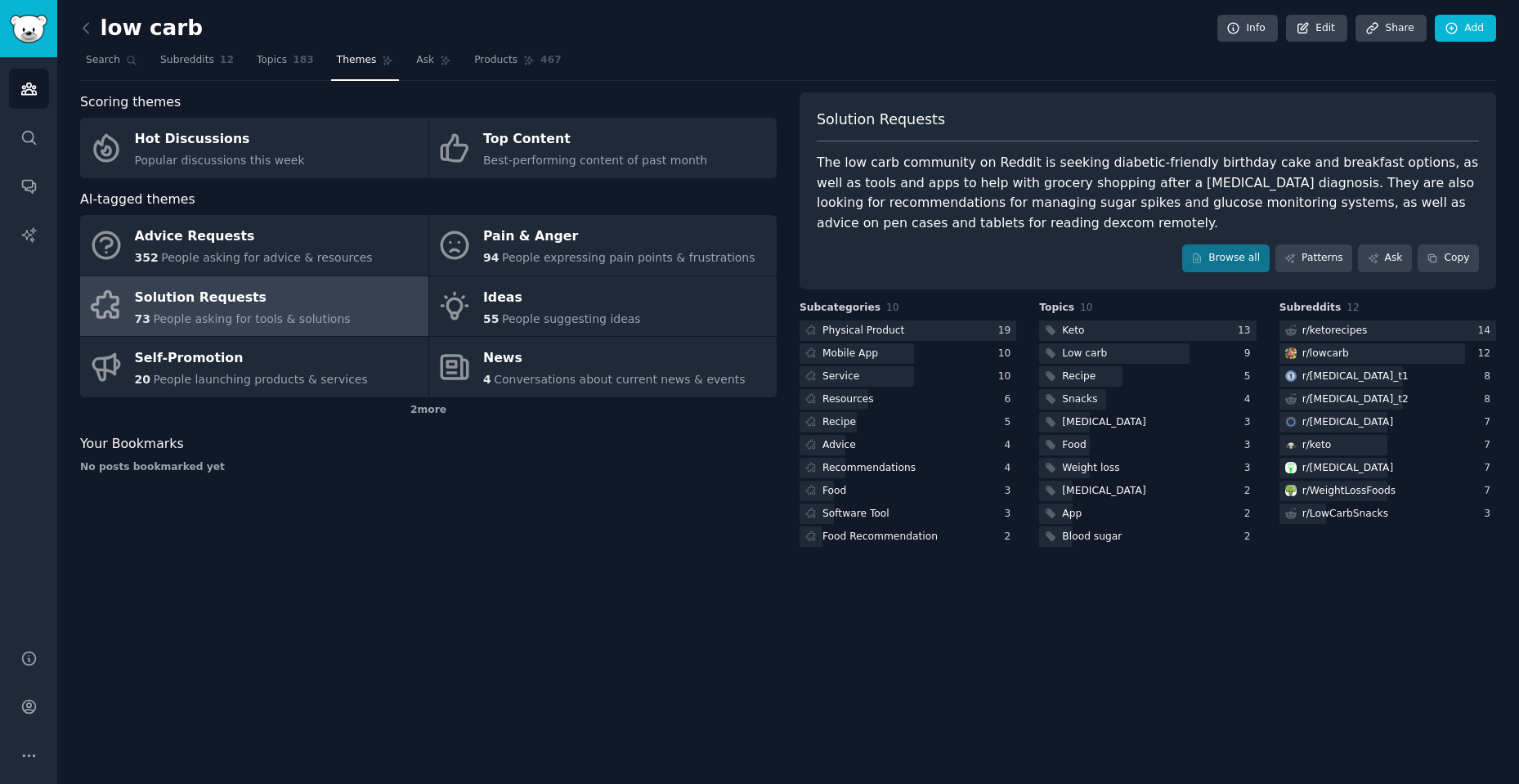
click at [1200, 78] on nav "Search Subreddits 12 Topics 183 Themes Ask Products 467" at bounding box center [788, 64] width 1416 height 34
click at [619, 494] on div "Scoring themes Hot Discussions Popular discussions this week Top Content Best-p…" at bounding box center [428, 321] width 697 height 458
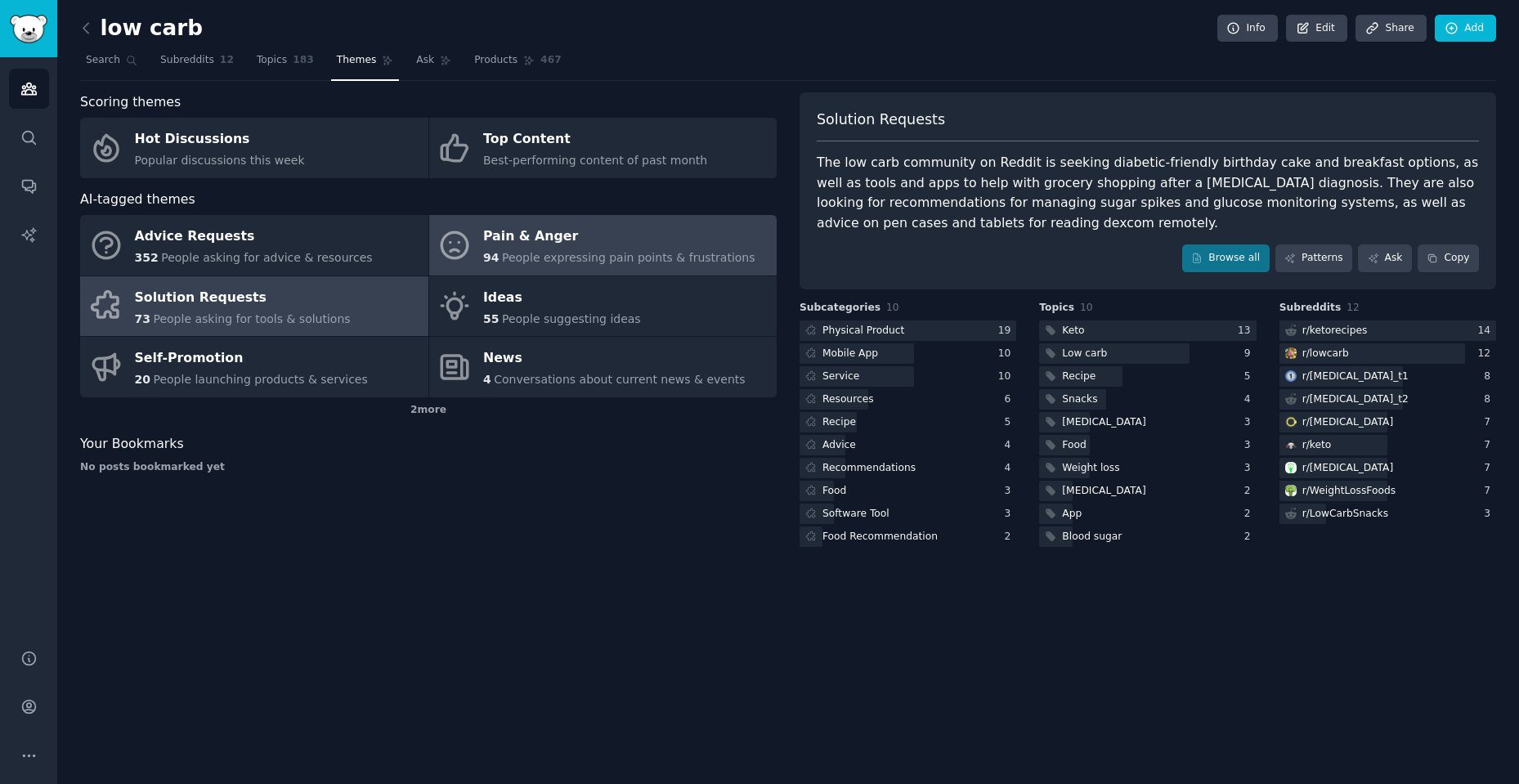
click at [611, 253] on span "People expressing pain points & frustrations" at bounding box center [629, 257] width 253 height 13
